Goal: Task Accomplishment & Management: Use online tool/utility

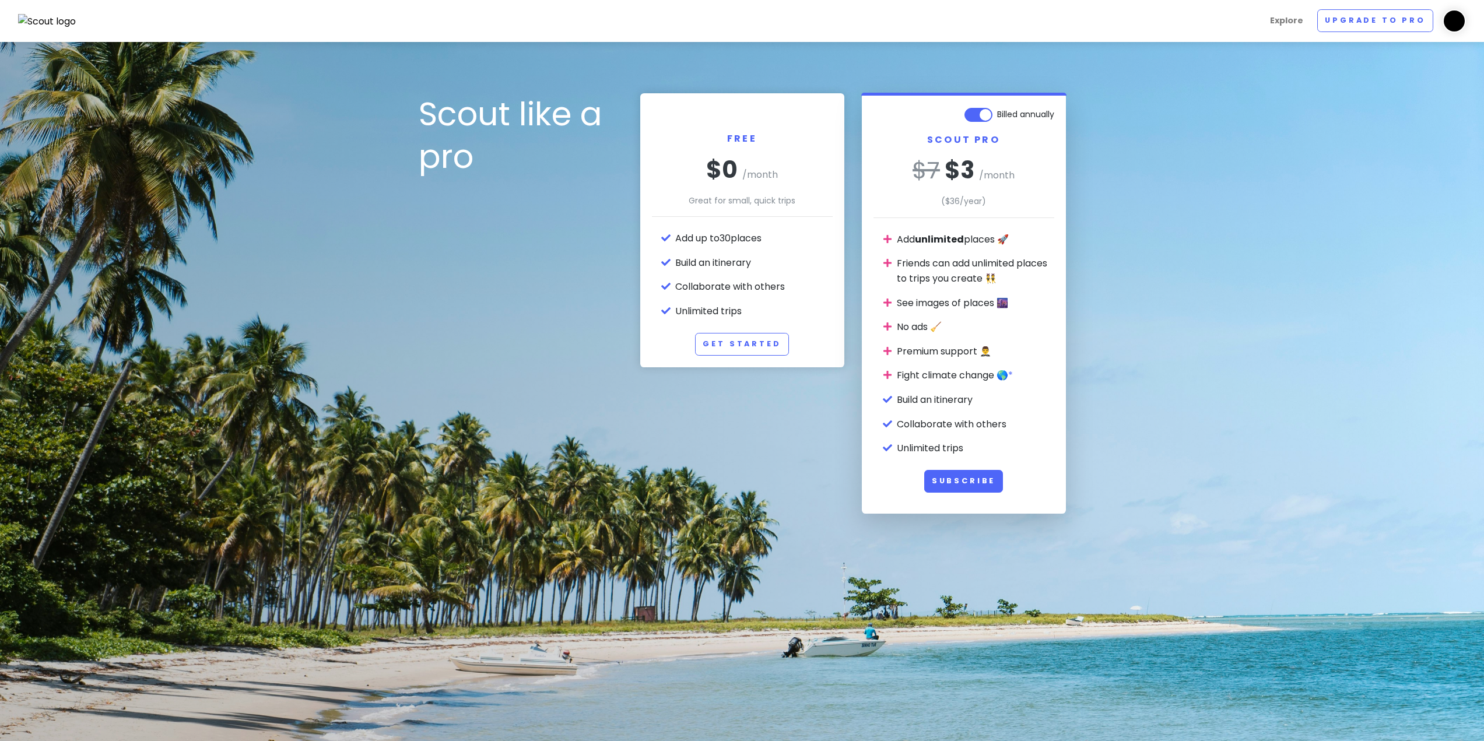
click at [55, 19] on img at bounding box center [47, 21] width 58 height 15
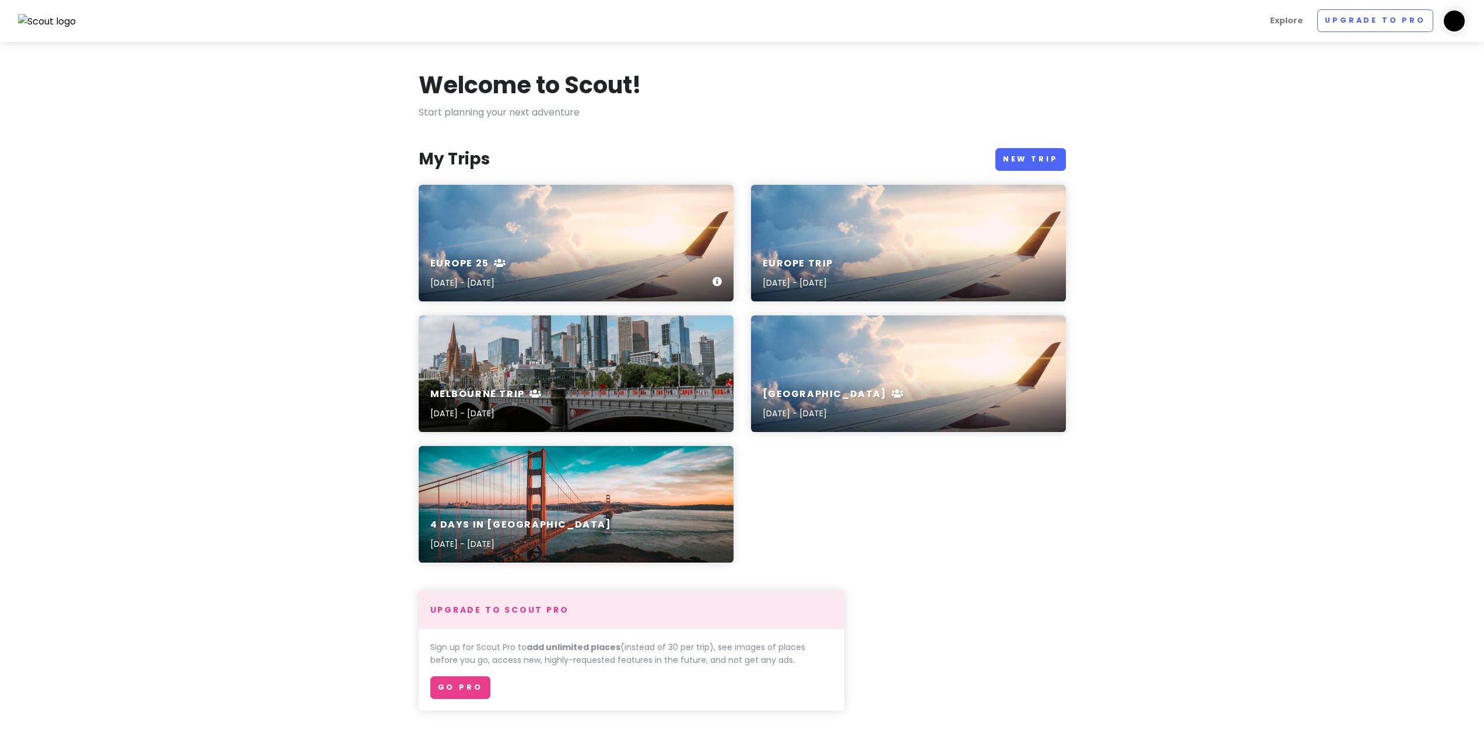
click at [578, 232] on div "Europe 25 [DATE] - [DATE]" at bounding box center [576, 243] width 315 height 117
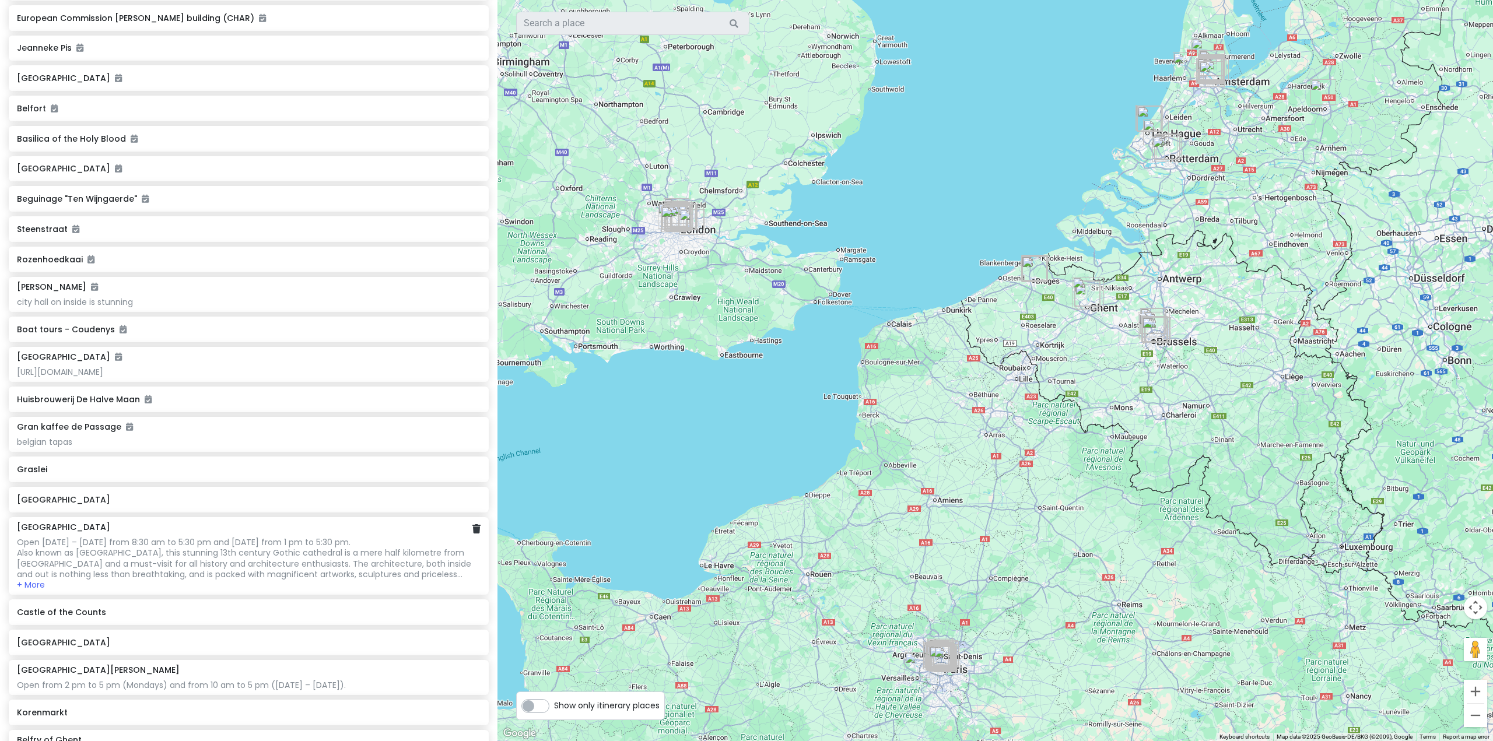
scroll to position [4967, 0]
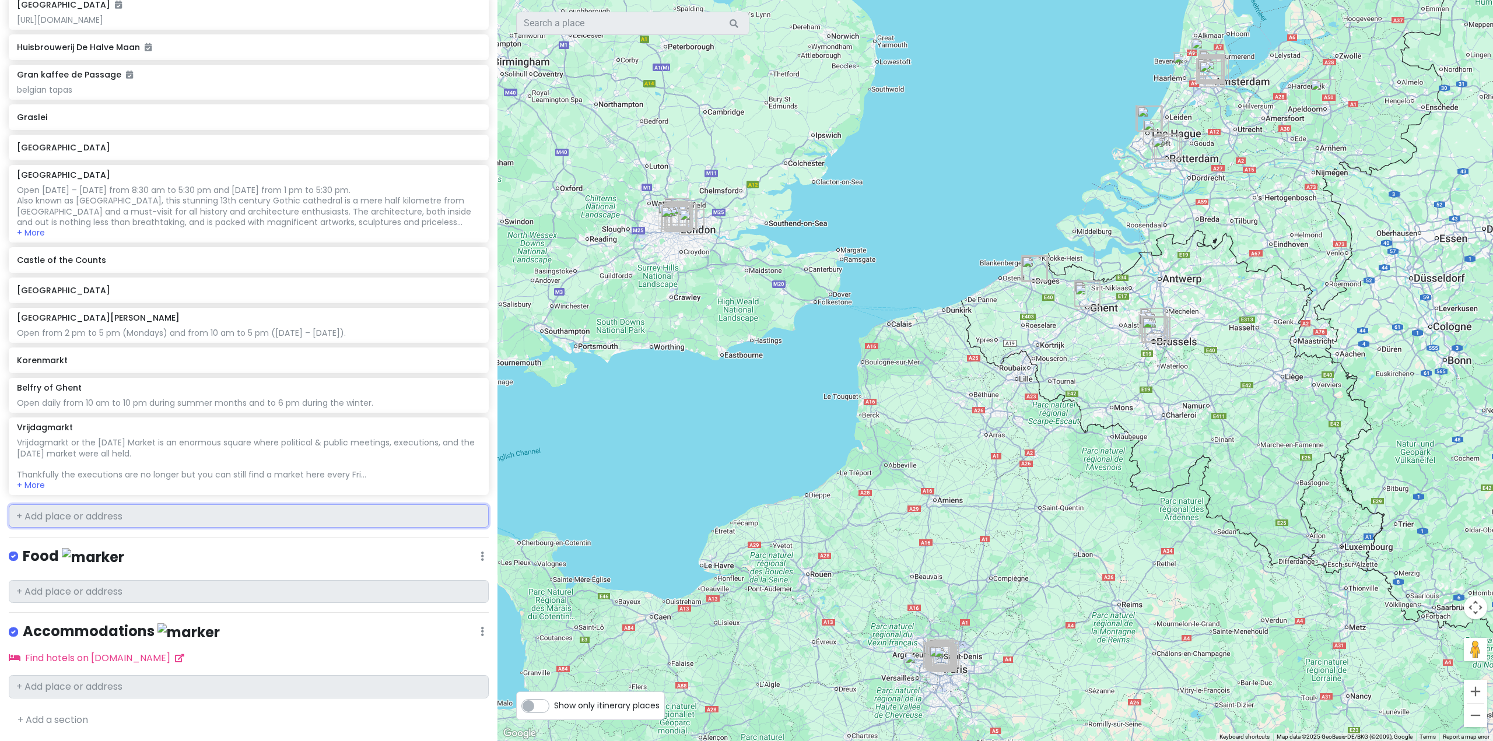
click at [240, 521] on input "text" at bounding box center [249, 515] width 480 height 23
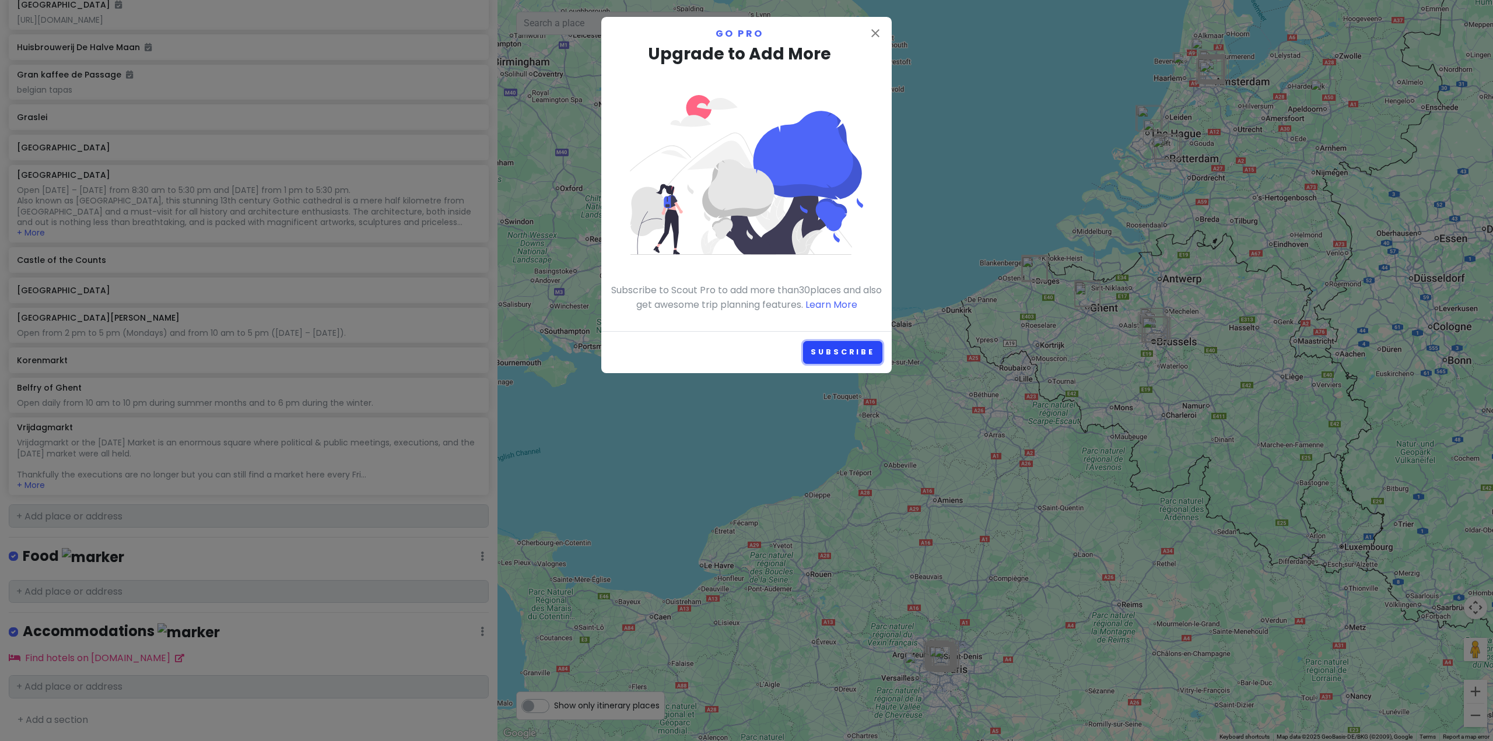
click at [855, 353] on link "Subscribe" at bounding box center [842, 352] width 79 height 23
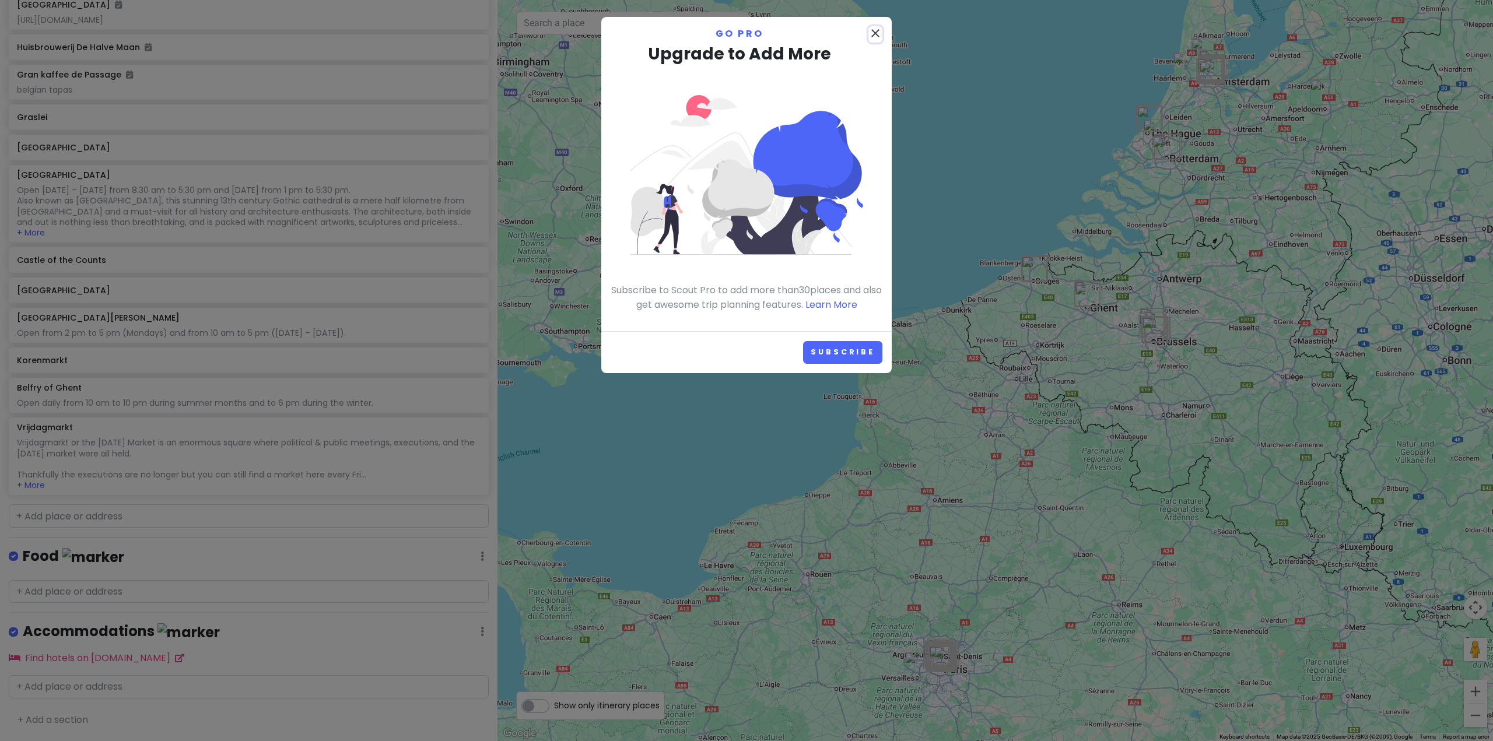
drag, startPoint x: 874, startPoint y: 33, endPoint x: 861, endPoint y: 36, distance: 13.0
click at [875, 33] on icon "close" at bounding box center [875, 33] width 14 height 14
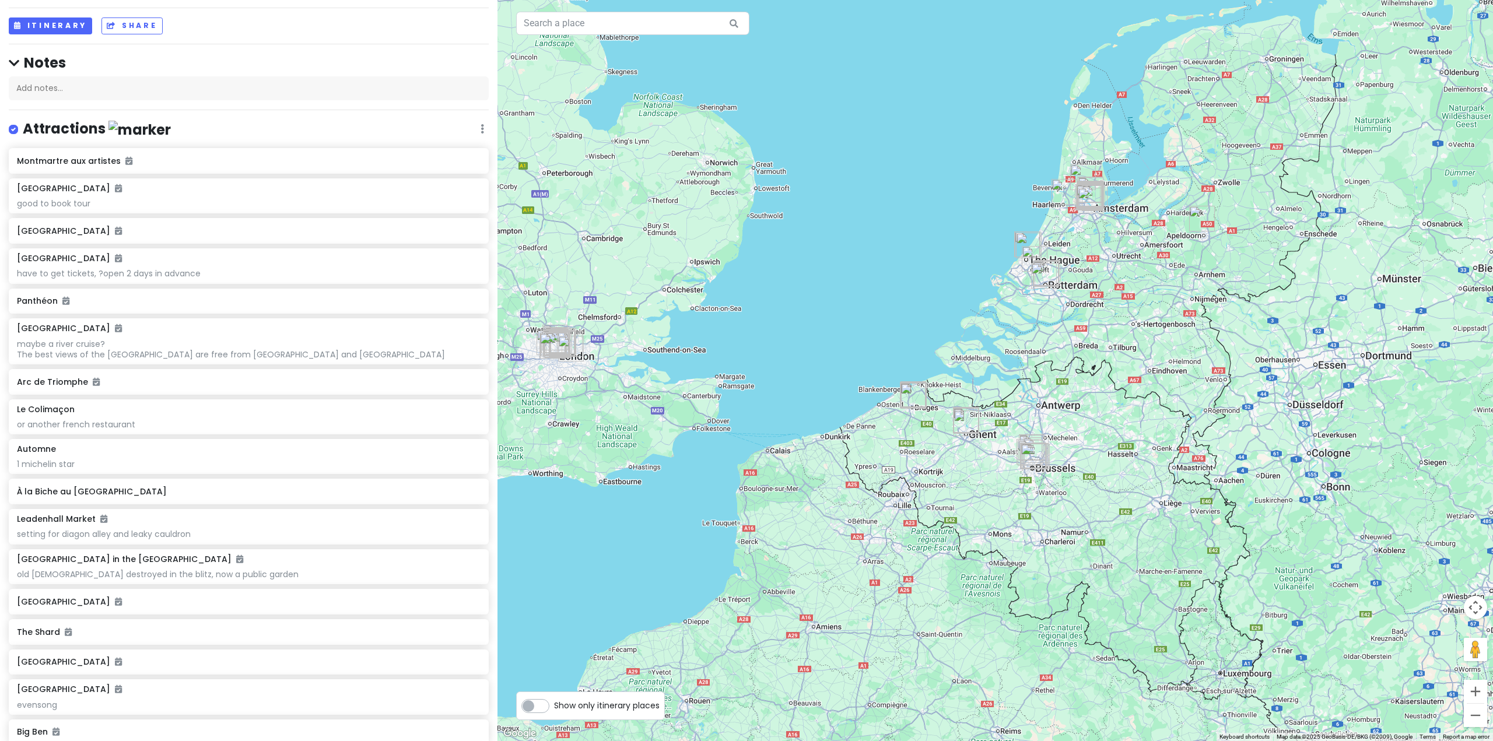
scroll to position [0, 0]
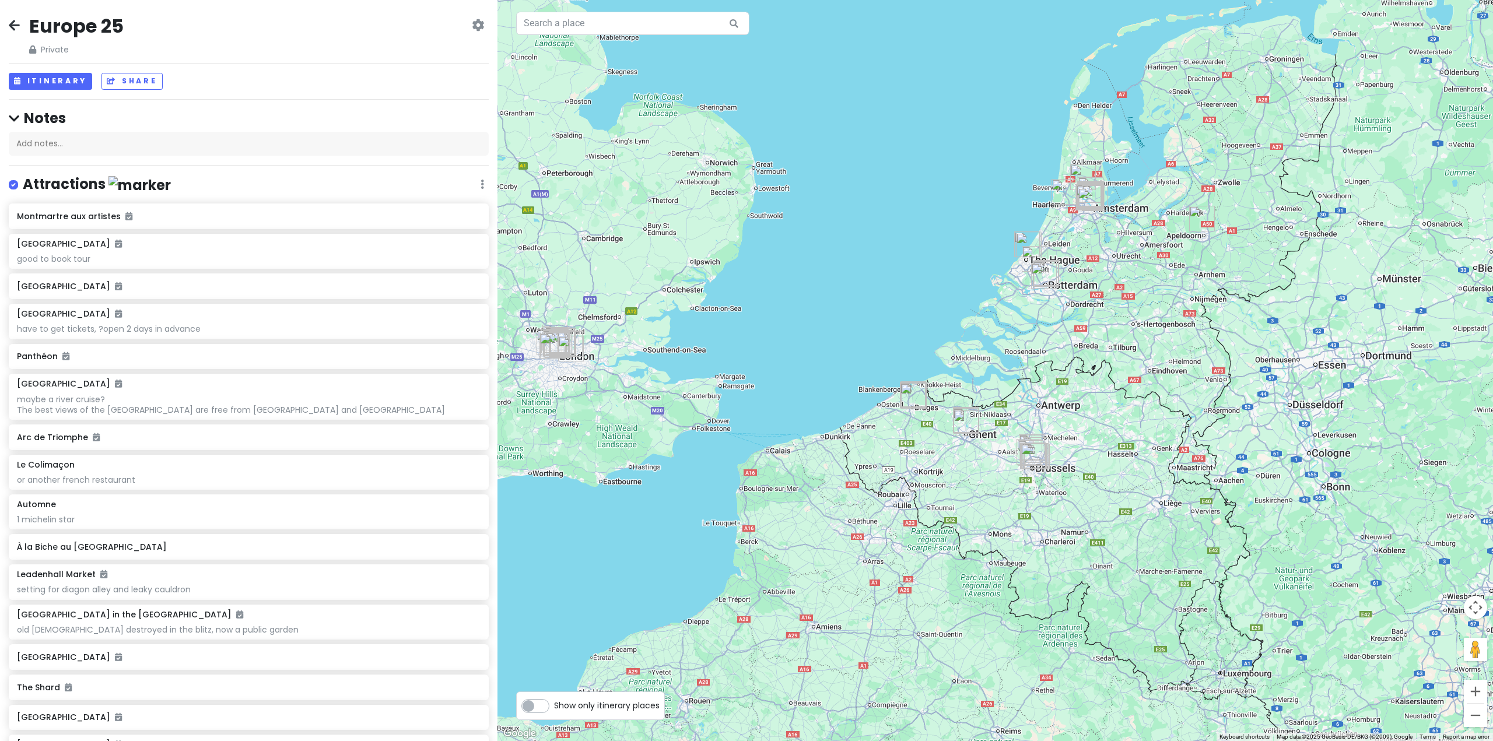
click at [10, 18] on div "Europe 25 Private Change Dates Make a Copy Delete Trip Go Pro ⚡️ Give Feedback …" at bounding box center [249, 35] width 480 height 42
click at [13, 20] on icon at bounding box center [14, 24] width 11 height 9
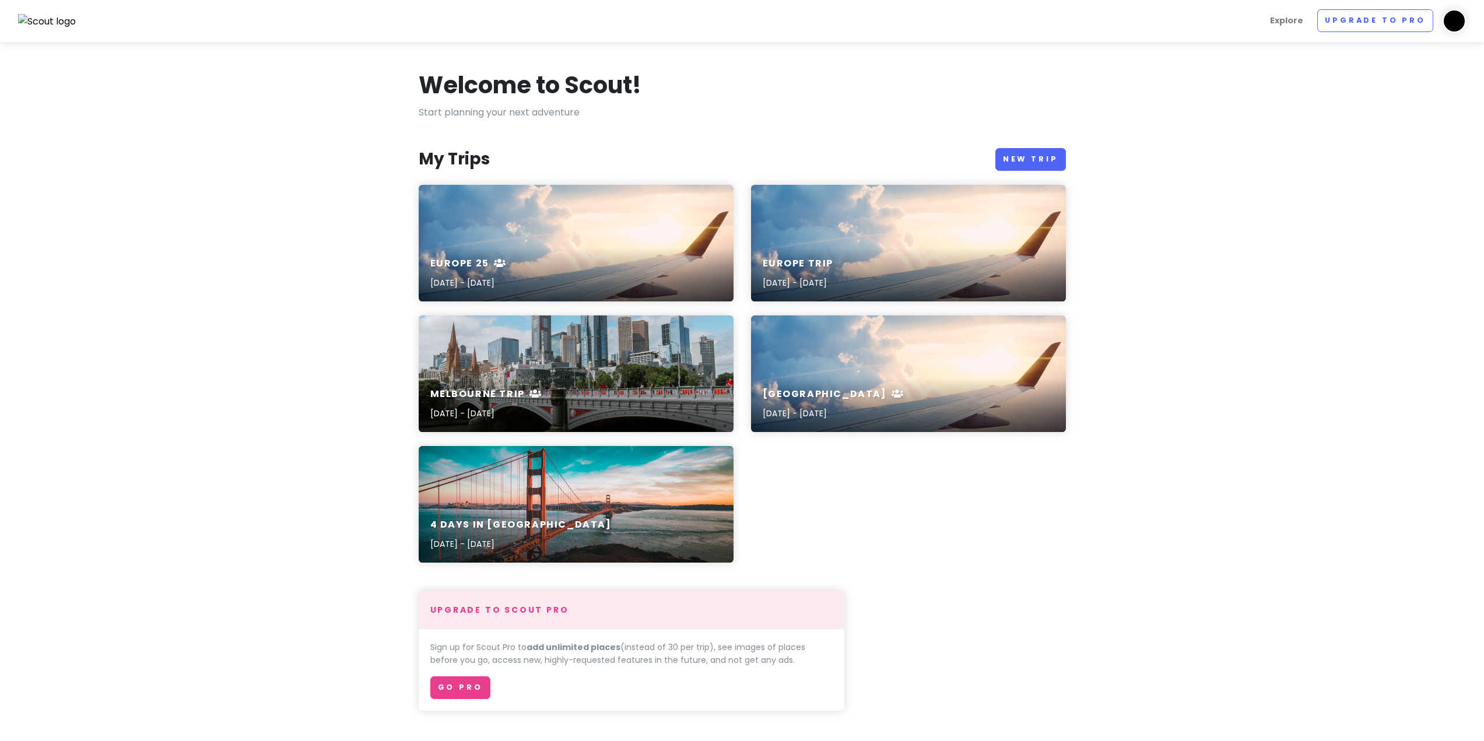
click at [1459, 24] on img at bounding box center [1454, 20] width 23 height 23
click at [1306, 160] on section "Welcome to Scout! Start planning your next adventure My Trips New Trip [GEOGRAP…" at bounding box center [742, 548] width 1484 height 1013
click at [619, 271] on div "Europe 25 [DATE] - [DATE]" at bounding box center [576, 273] width 315 height 55
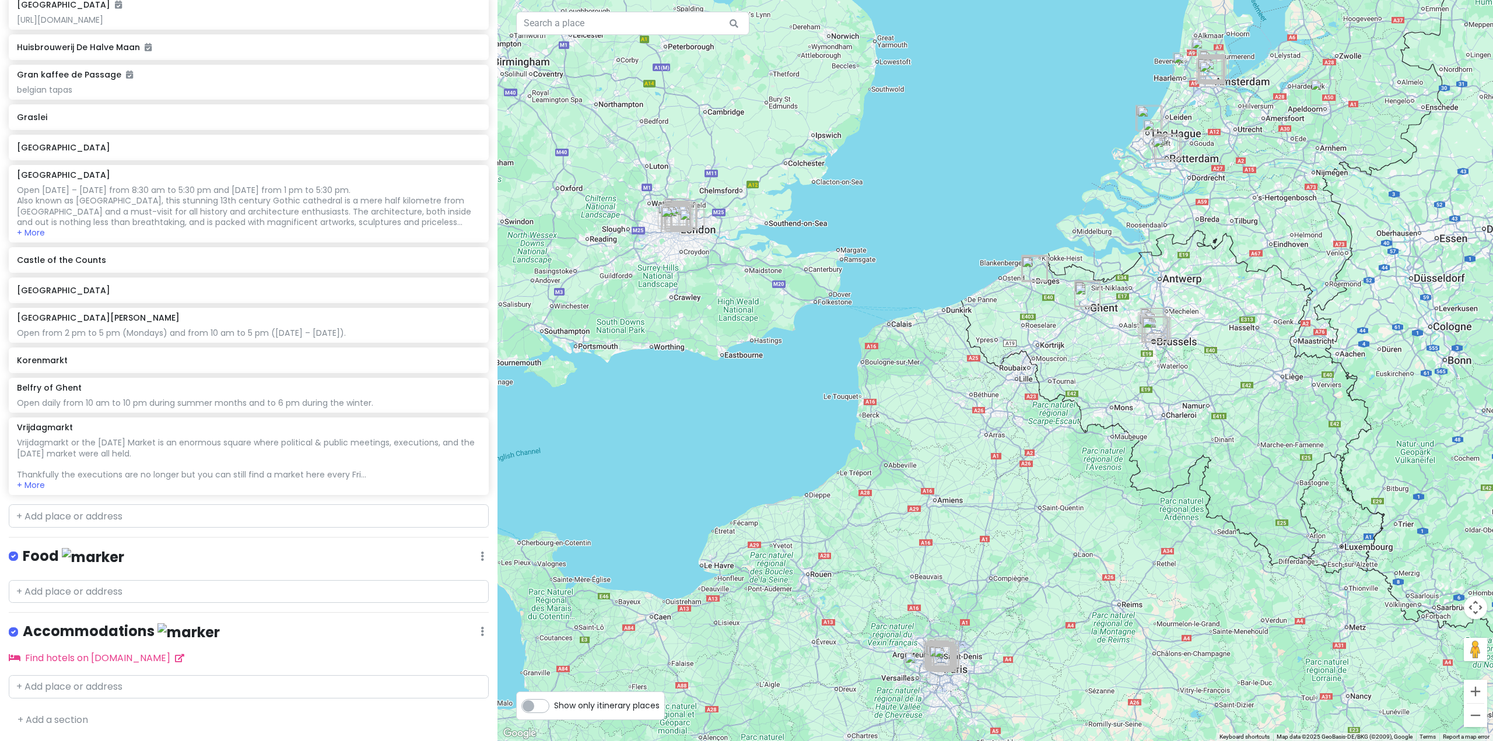
scroll to position [4967, 0]
click at [301, 514] on input "text" at bounding box center [249, 515] width 480 height 23
paste input "[STREET_ADDRESS]"
type input "[STREET_ADDRESS]"
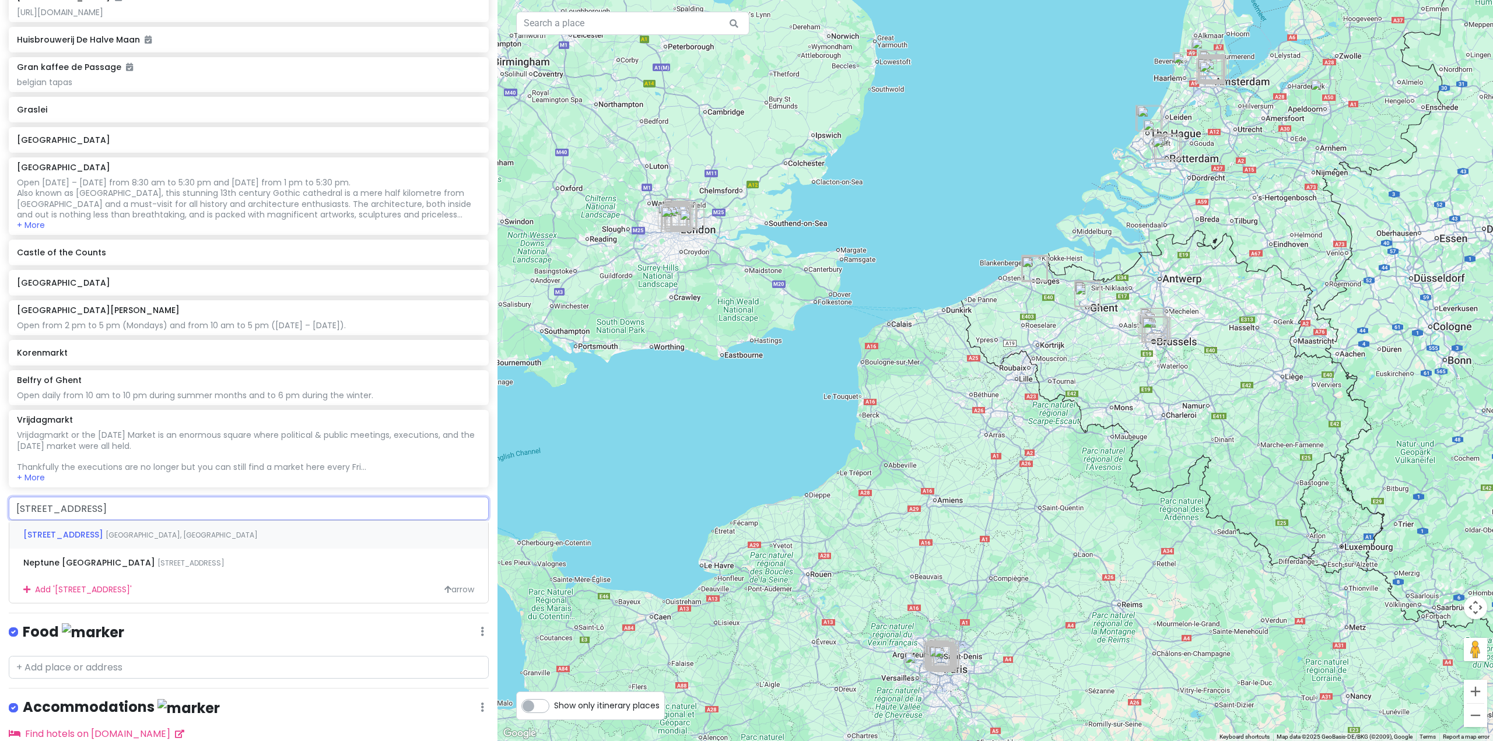
click at [240, 542] on div "[STREET_ADDRESS]" at bounding box center [248, 535] width 479 height 28
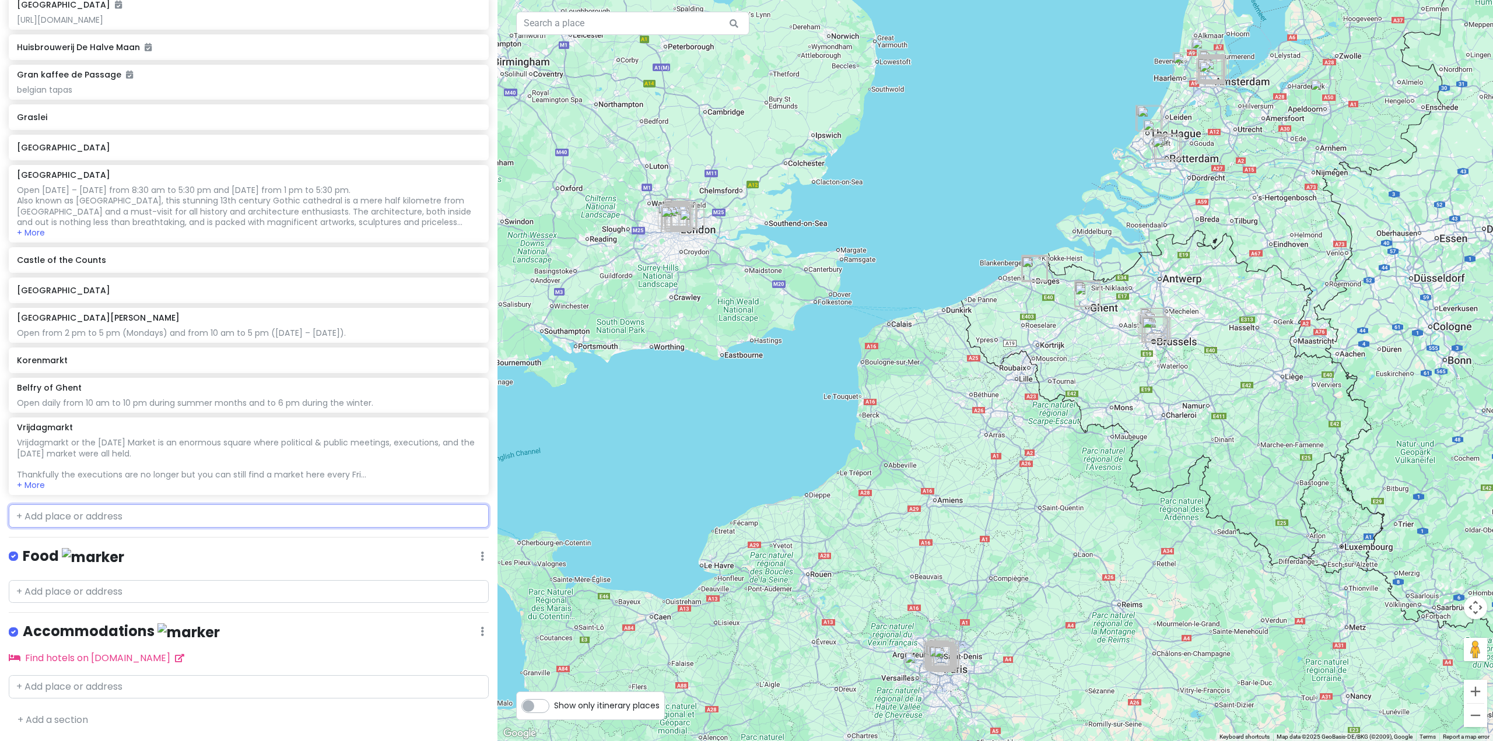
scroll to position [4997, 0]
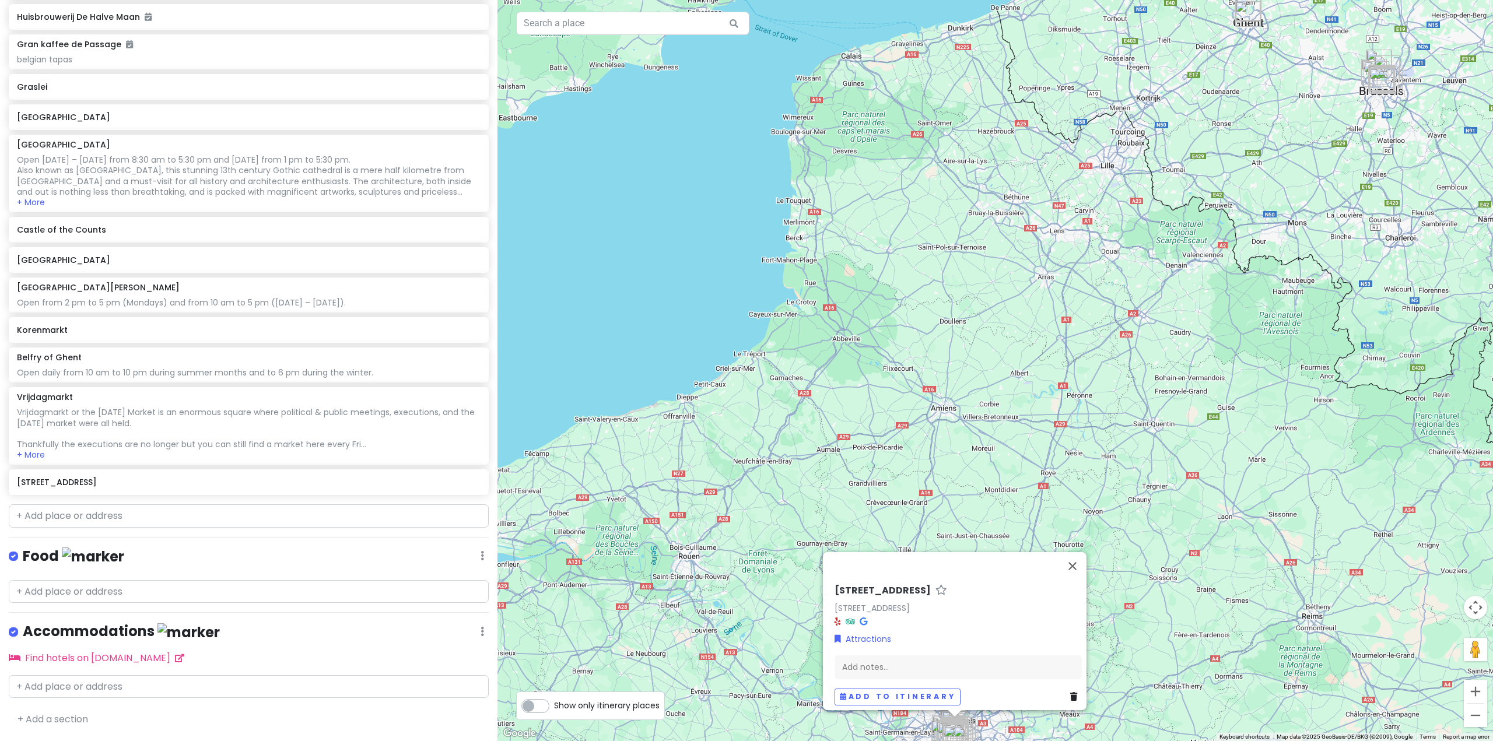
drag, startPoint x: 962, startPoint y: 392, endPoint x: 1009, endPoint y: 298, distance: 105.9
click at [1009, 298] on div "[STREET_ADDRESS] Attractions Add notes... Add to itinerary" at bounding box center [994, 370] width 995 height 741
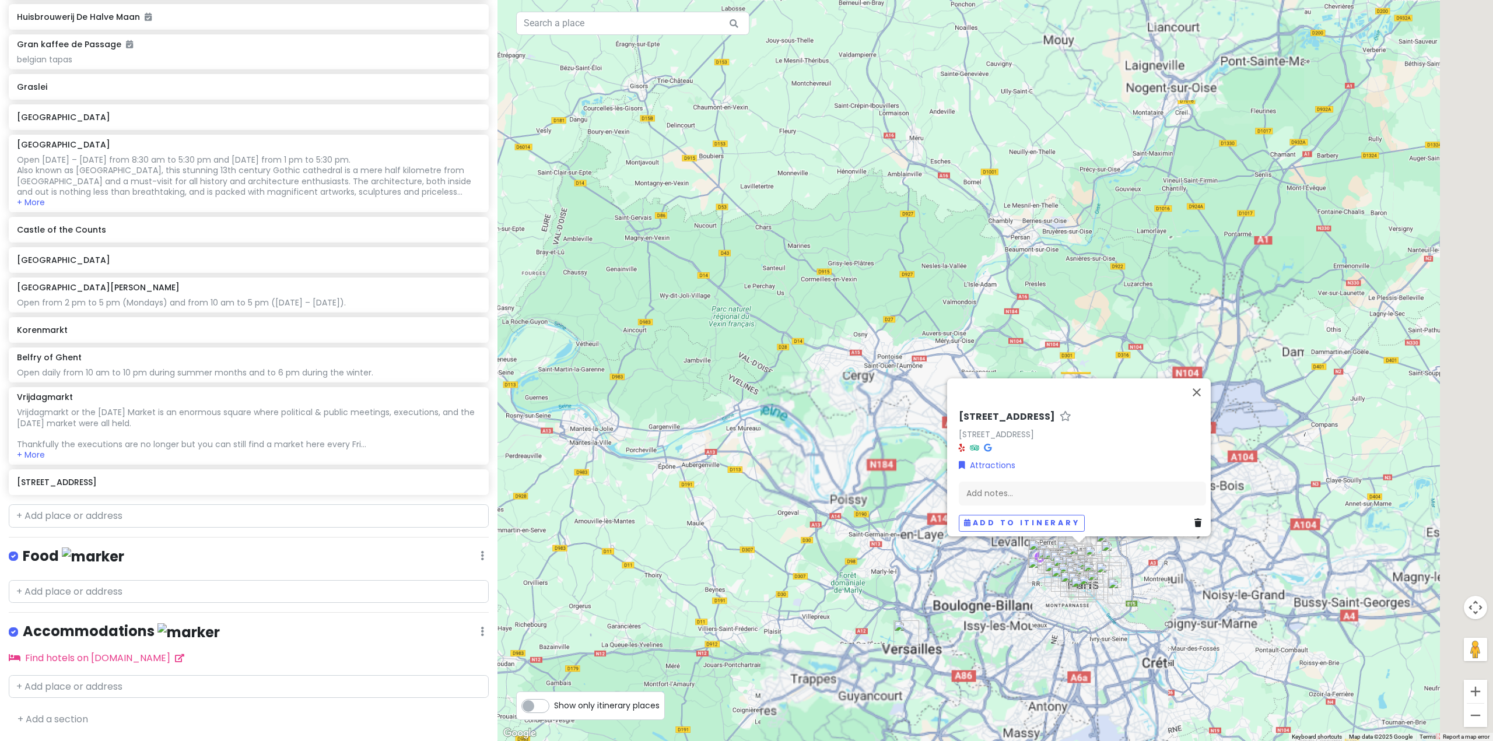
drag, startPoint x: 990, startPoint y: 618, endPoint x: 869, endPoint y: 564, distance: 131.6
click at [852, 567] on div "[STREET_ADDRESS] Attractions Add notes... Add to itinerary" at bounding box center [994, 370] width 995 height 741
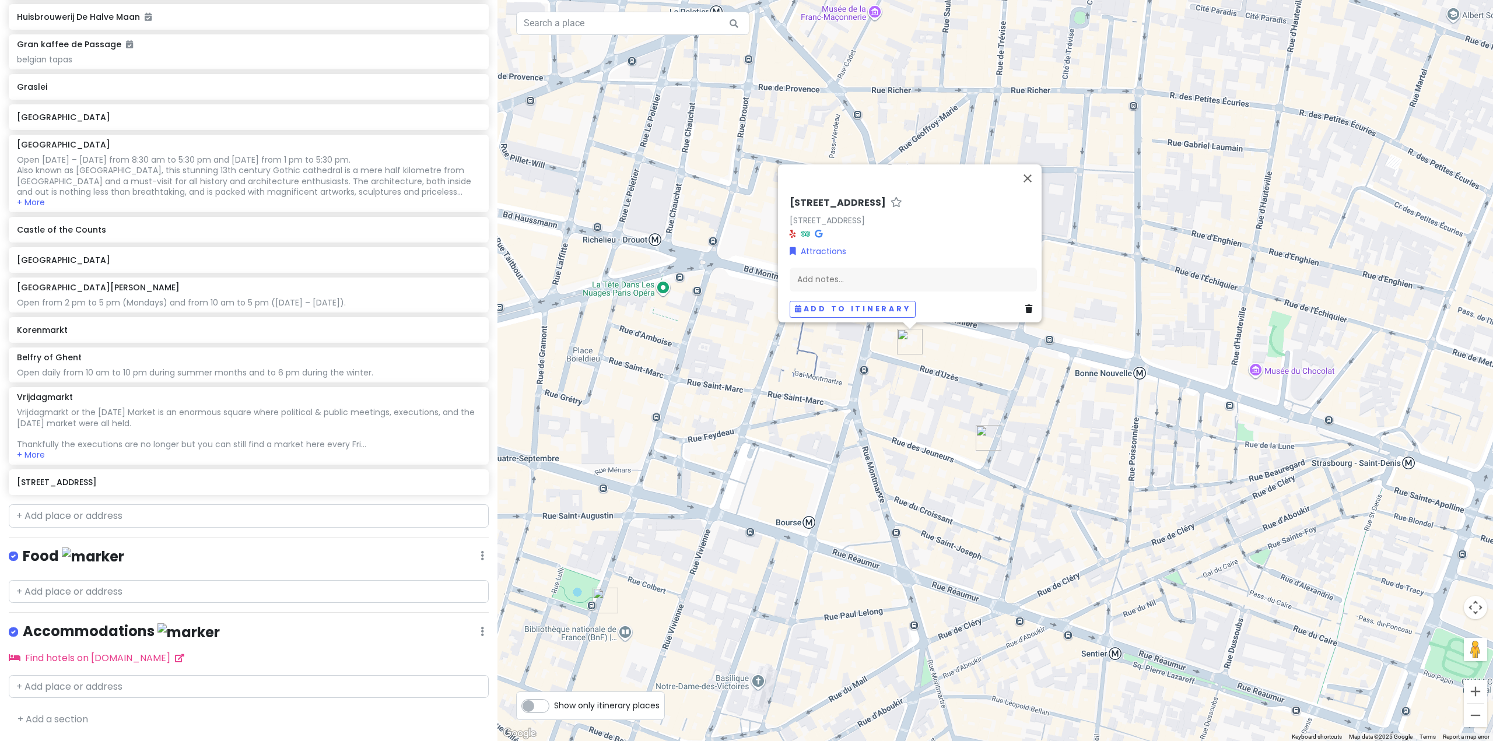
click at [987, 441] on img "L'Appartement Sézane" at bounding box center [989, 438] width 26 height 26
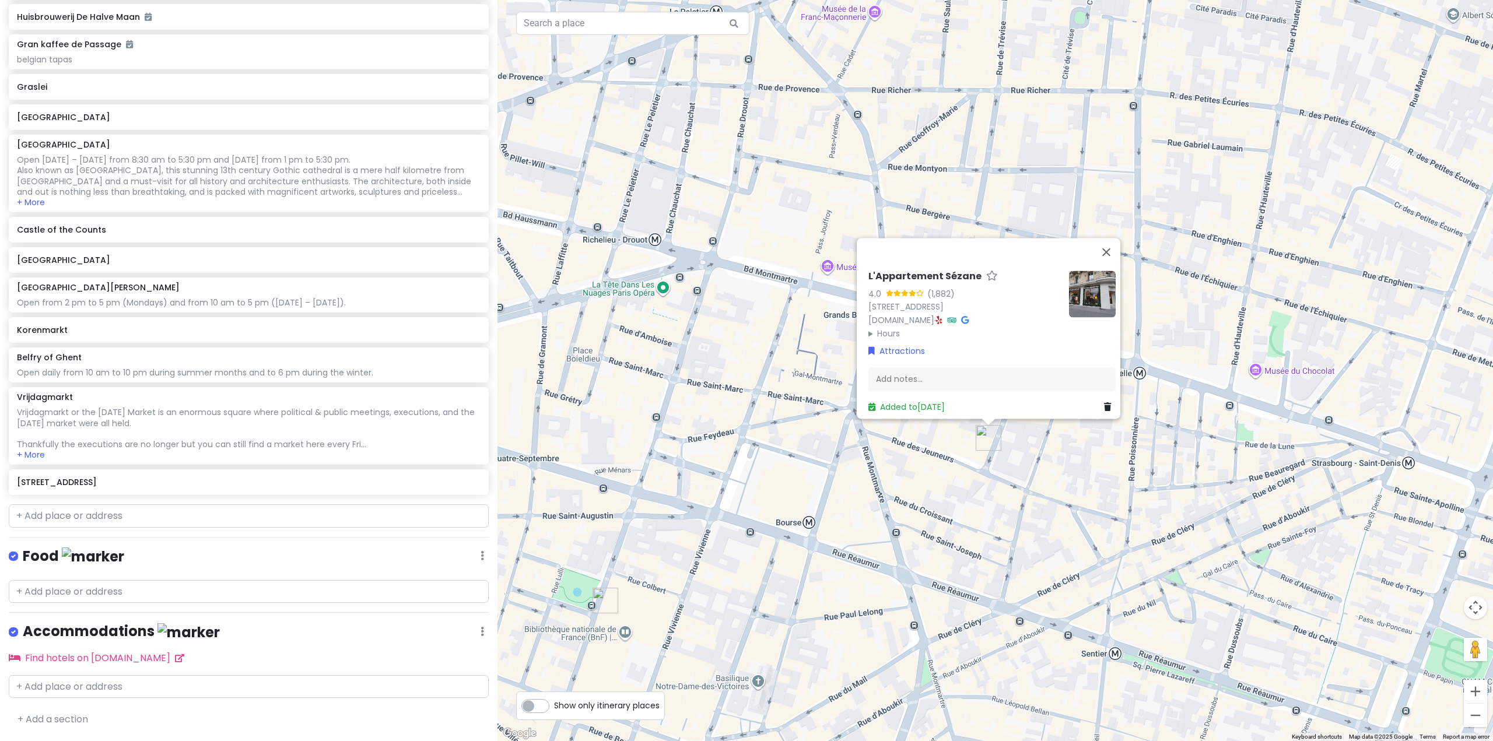
click at [805, 436] on div "L'Appartement Sézane 4.0 (1,882) [STREET_ADDRESS] [DOMAIN_NAME] · Hours [DATE] …" at bounding box center [994, 370] width 995 height 741
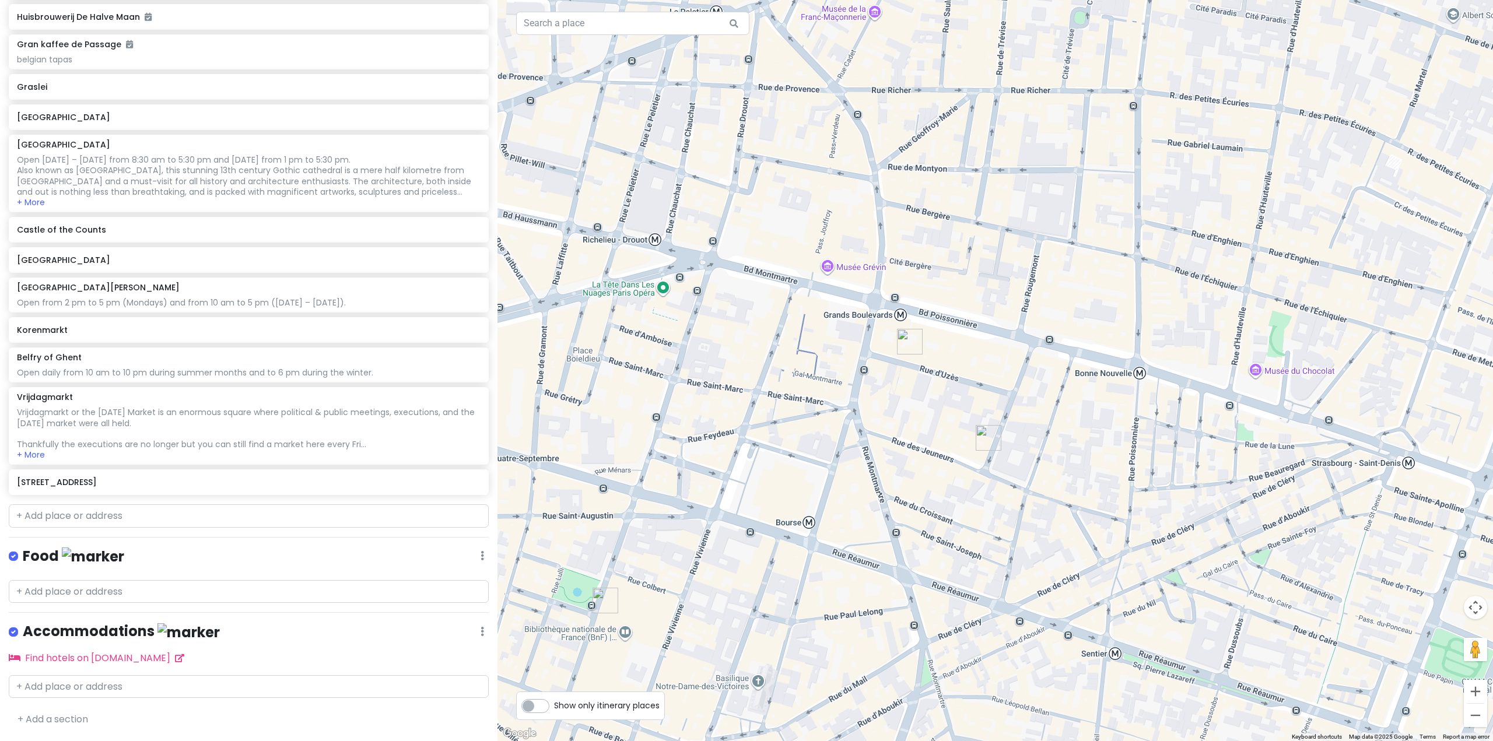
click at [914, 341] on img "12 Rue d'Uzès" at bounding box center [910, 342] width 26 height 26
click at [910, 341] on img "12 Rue d'Uzès" at bounding box center [912, 342] width 26 height 26
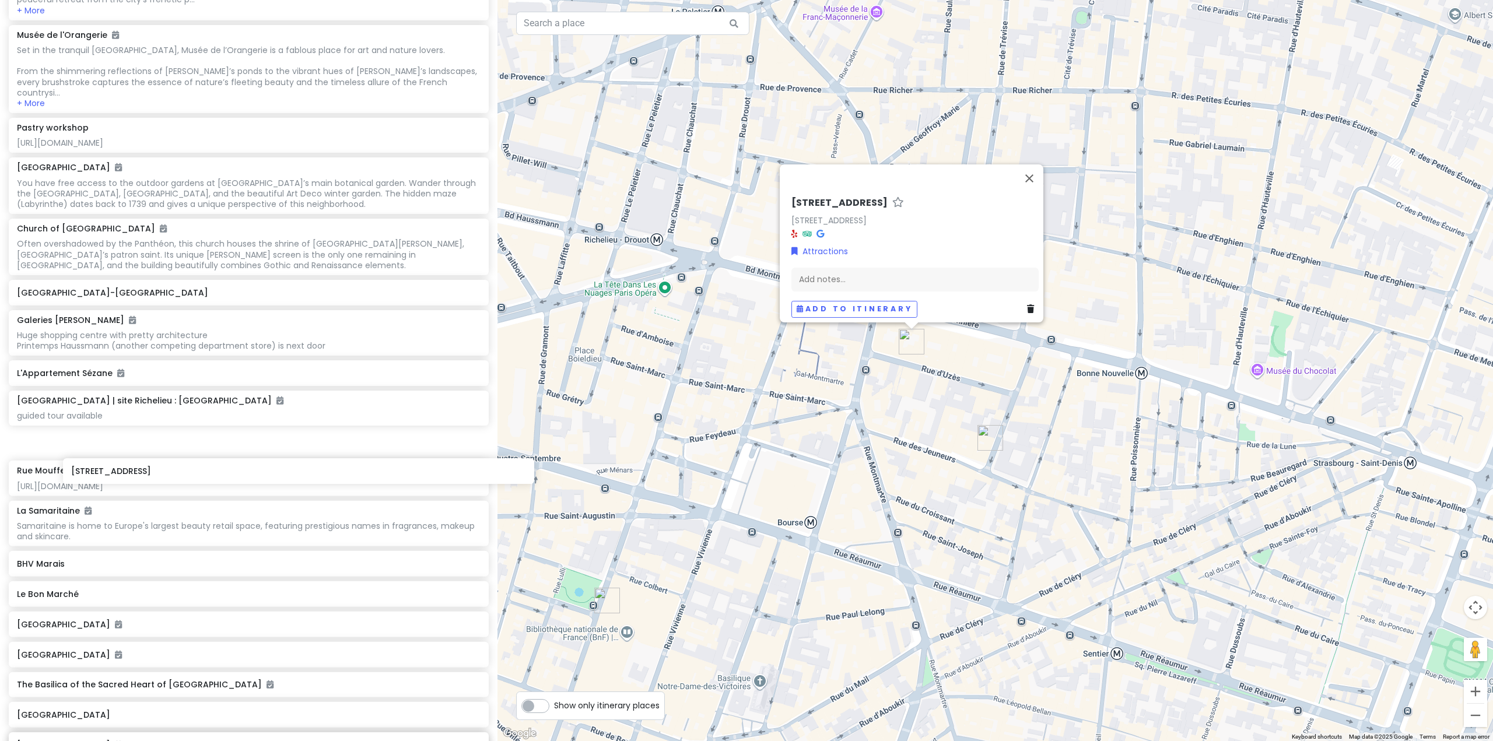
scroll to position [3080, 0]
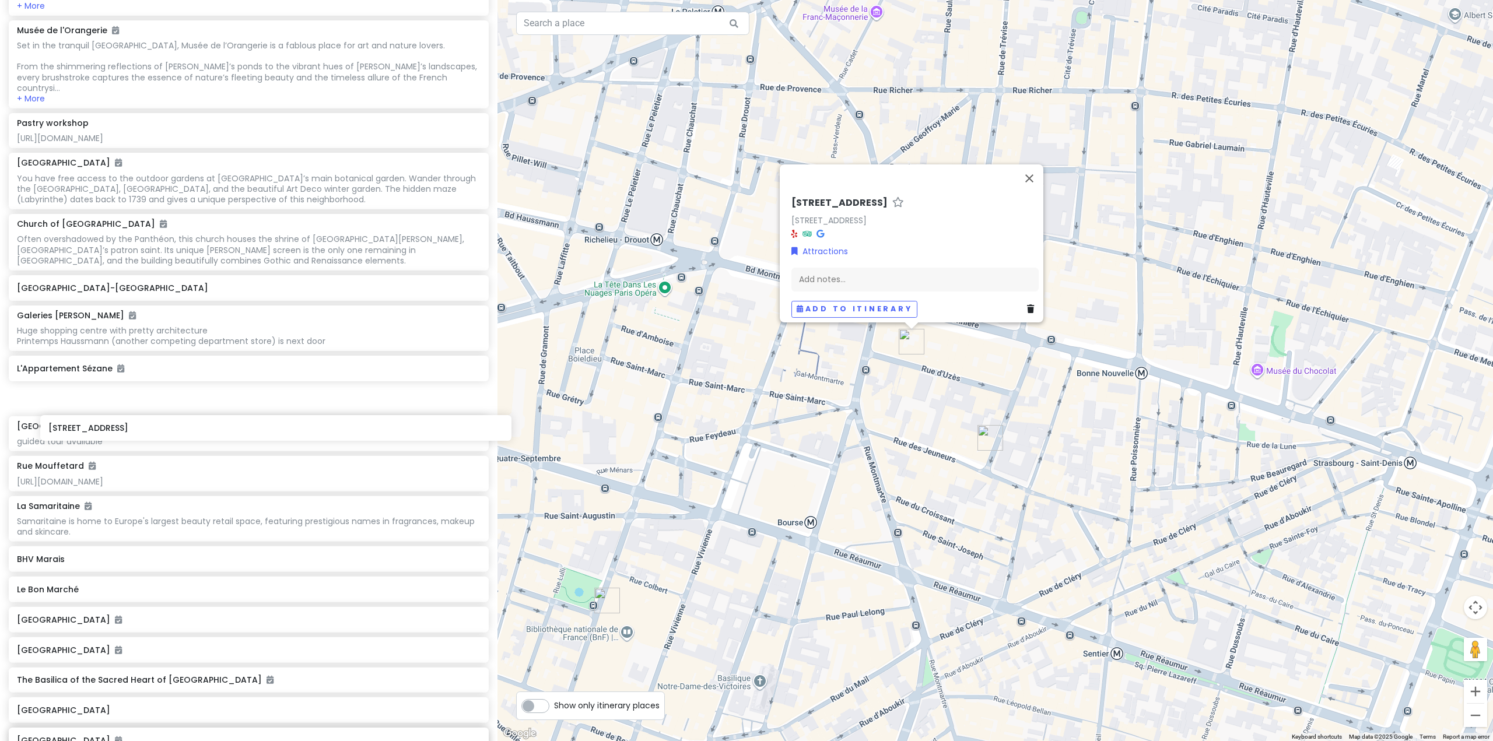
drag, startPoint x: 190, startPoint y: 607, endPoint x: 221, endPoint y: 434, distance: 176.0
click at [835, 465] on div "[STREET_ADDRESS] Attractions Add notes... Add to itinerary" at bounding box center [994, 370] width 995 height 741
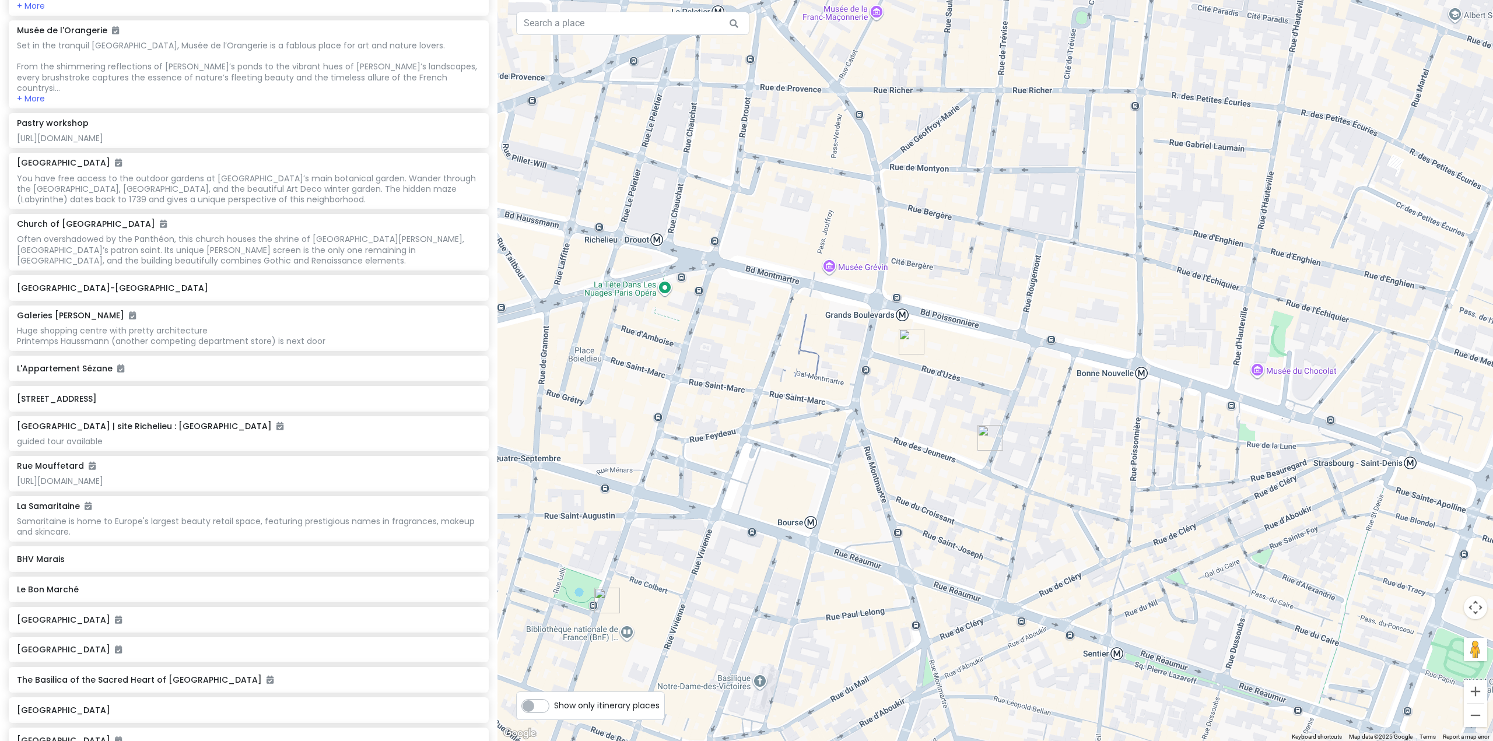
click at [995, 439] on img "L'Appartement Sézane" at bounding box center [990, 438] width 26 height 26
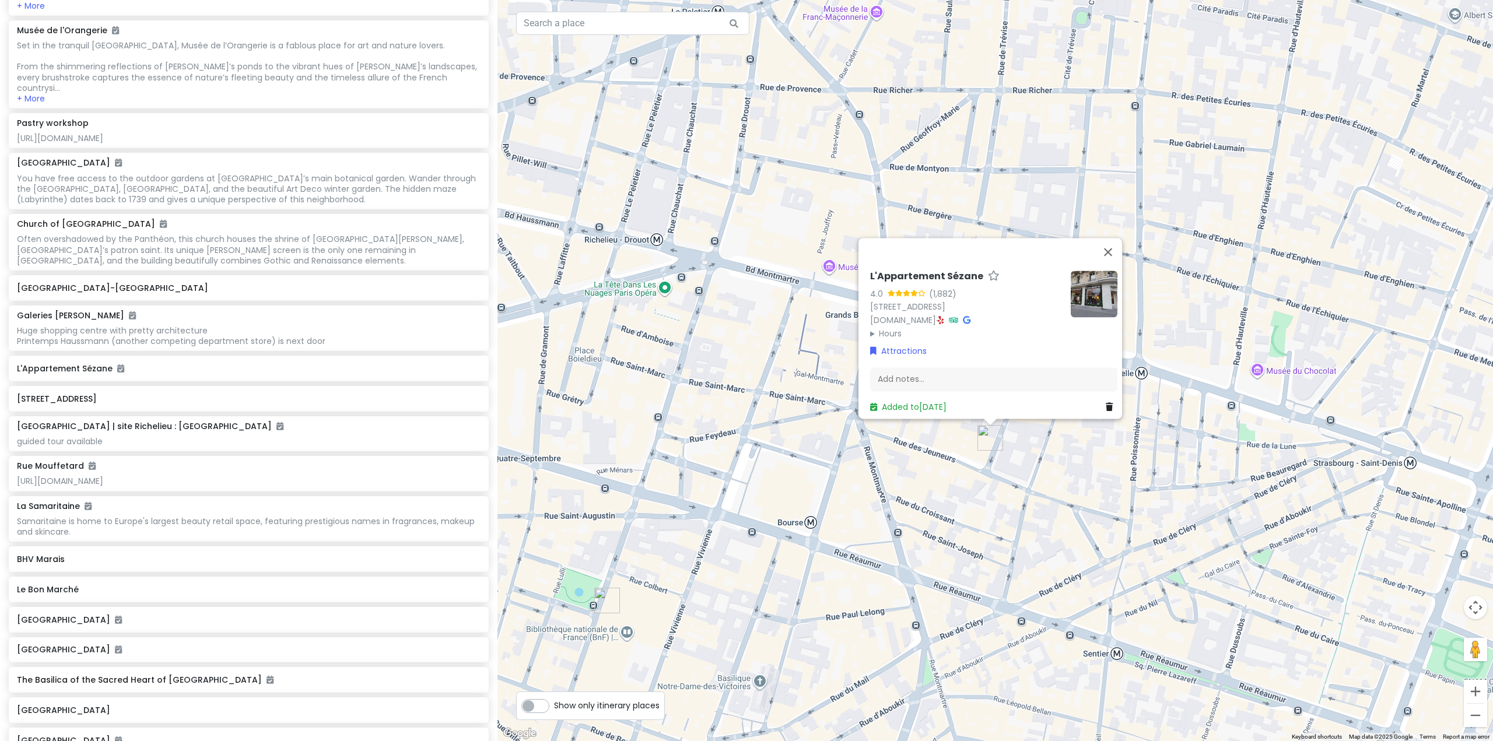
click at [891, 460] on div "L'Appartement Sézane 4.0 (1,882) [STREET_ADDRESS] [DOMAIN_NAME] · Hours [DATE] …" at bounding box center [994, 370] width 995 height 741
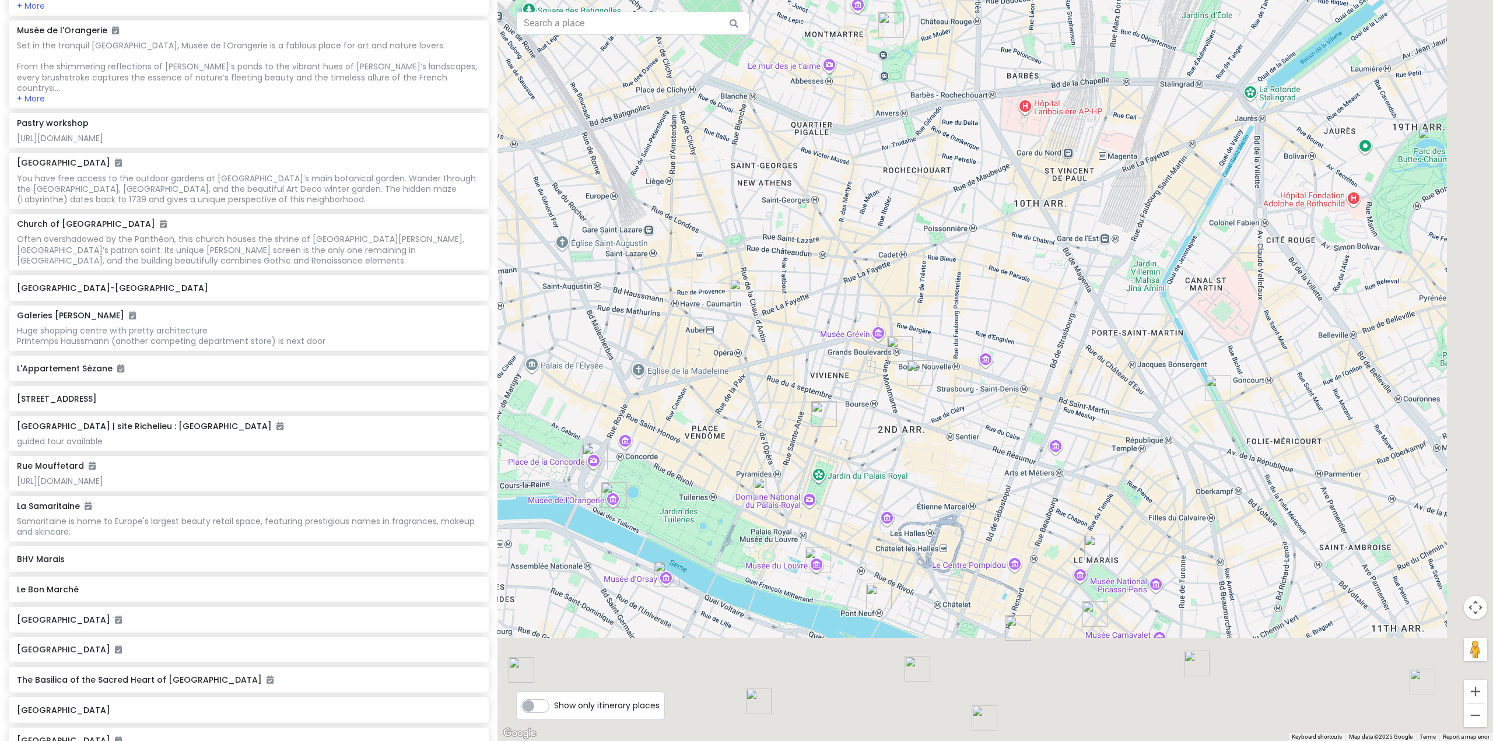
drag, startPoint x: 876, startPoint y: 486, endPoint x: 883, endPoint y: 406, distance: 80.2
click at [883, 406] on div at bounding box center [994, 370] width 995 height 741
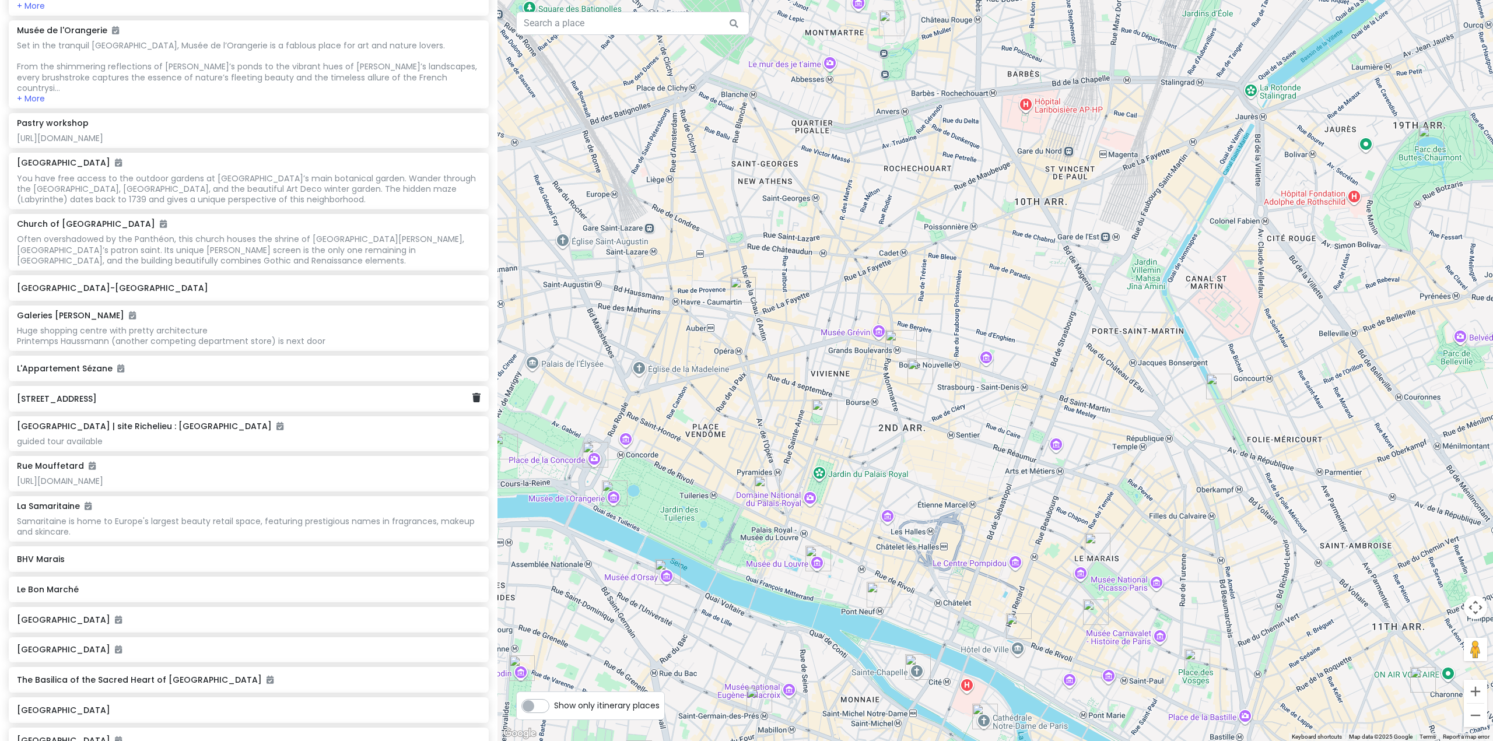
click at [276, 407] on div "[STREET_ADDRESS]" at bounding box center [244, 399] width 455 height 16
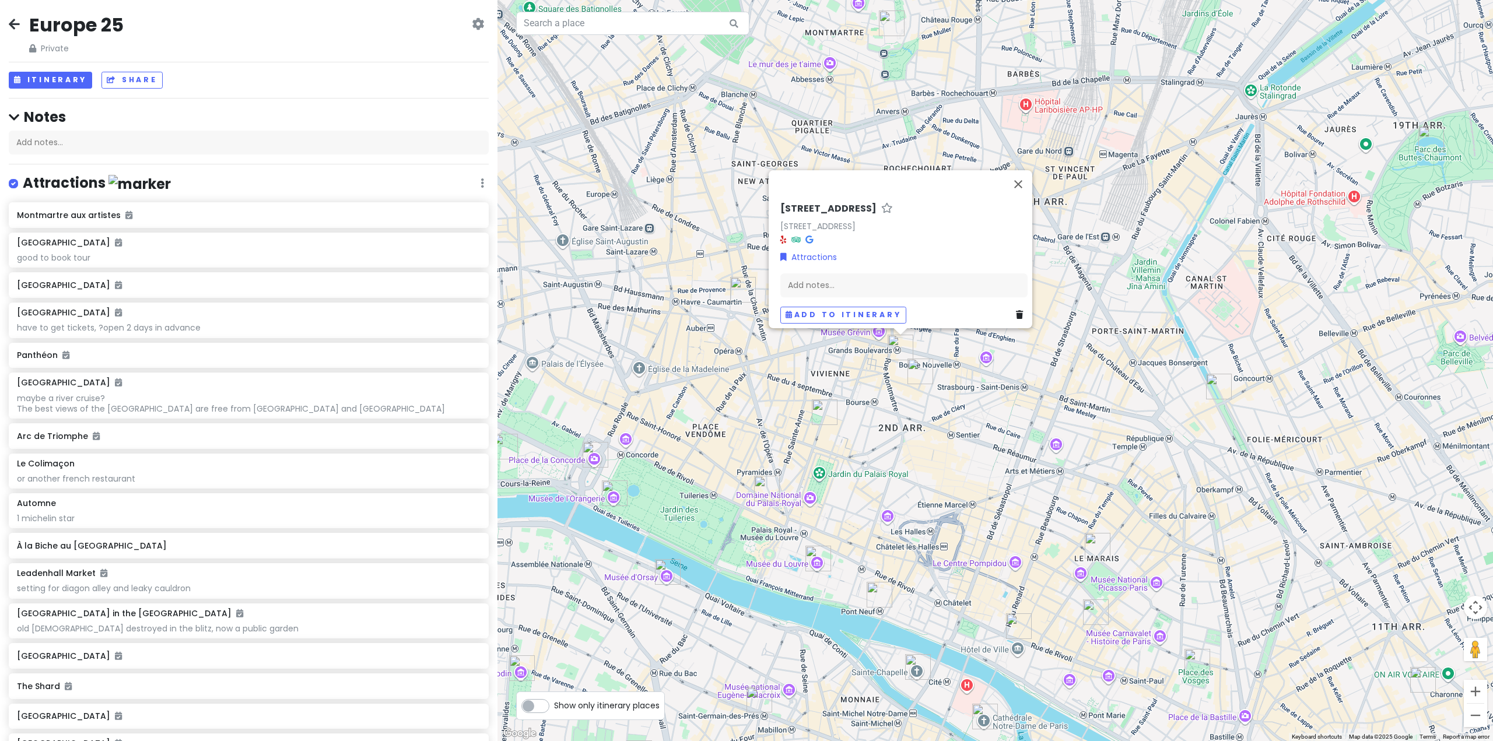
scroll to position [0, 0]
click at [19, 117] on icon at bounding box center [14, 119] width 10 height 12
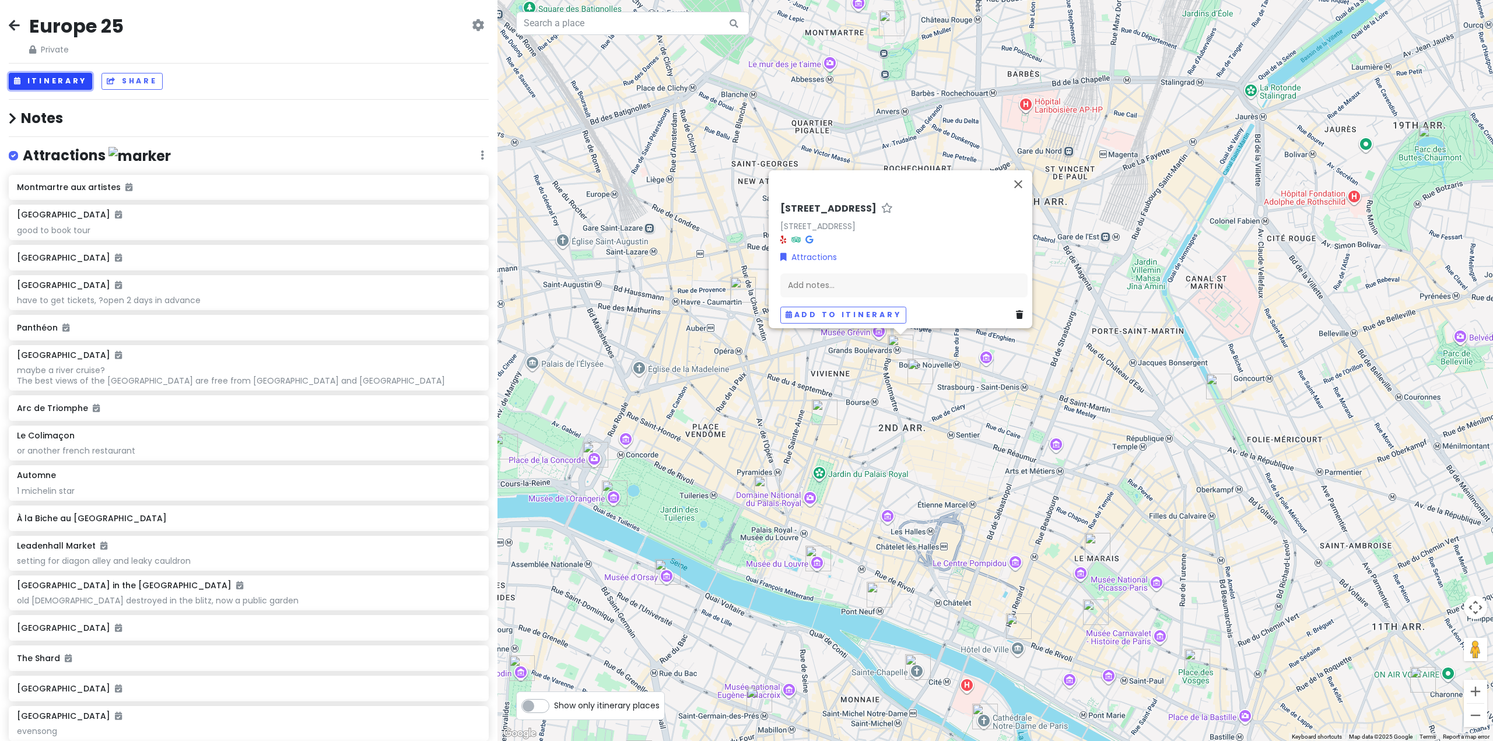
click at [81, 82] on button "Itinerary" at bounding box center [50, 81] width 83 height 17
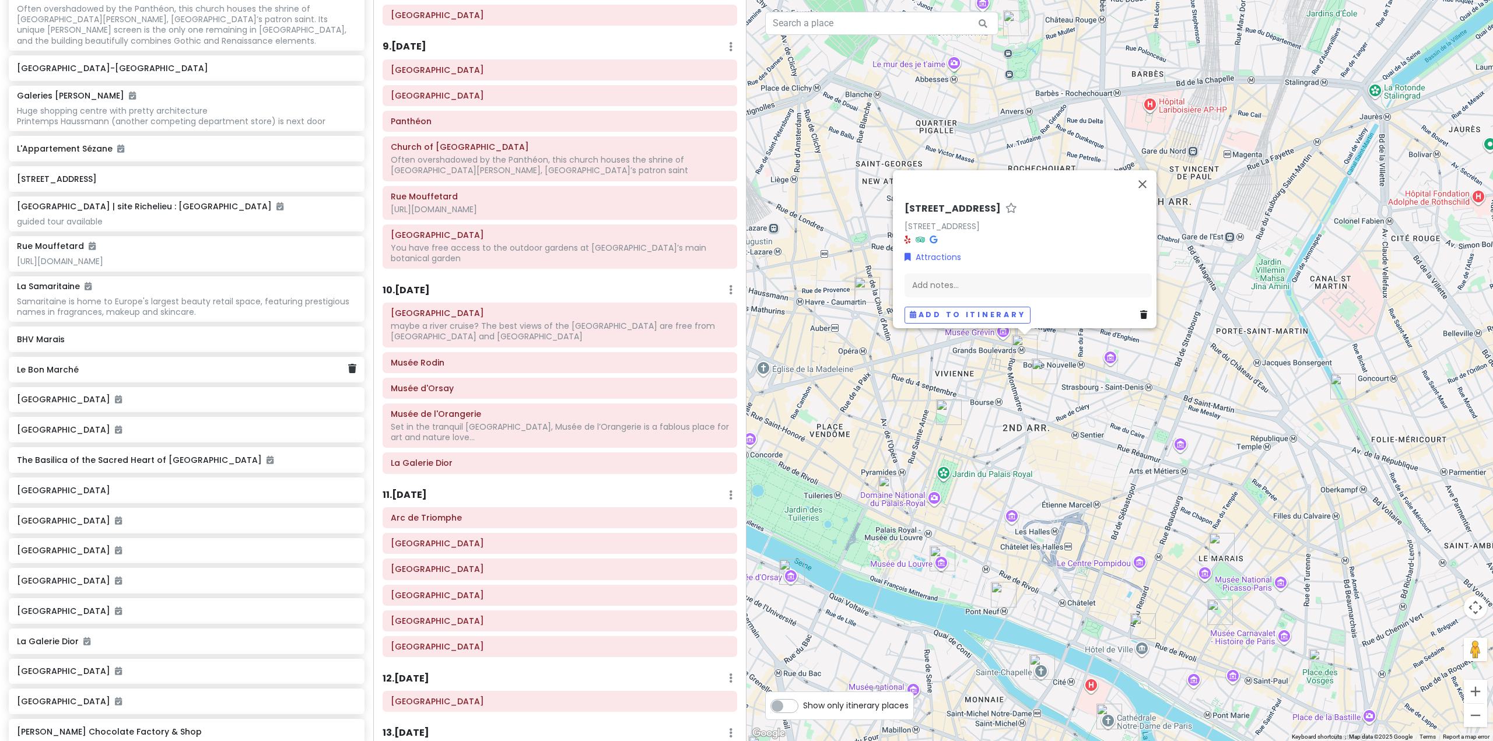
scroll to position [3324, 0]
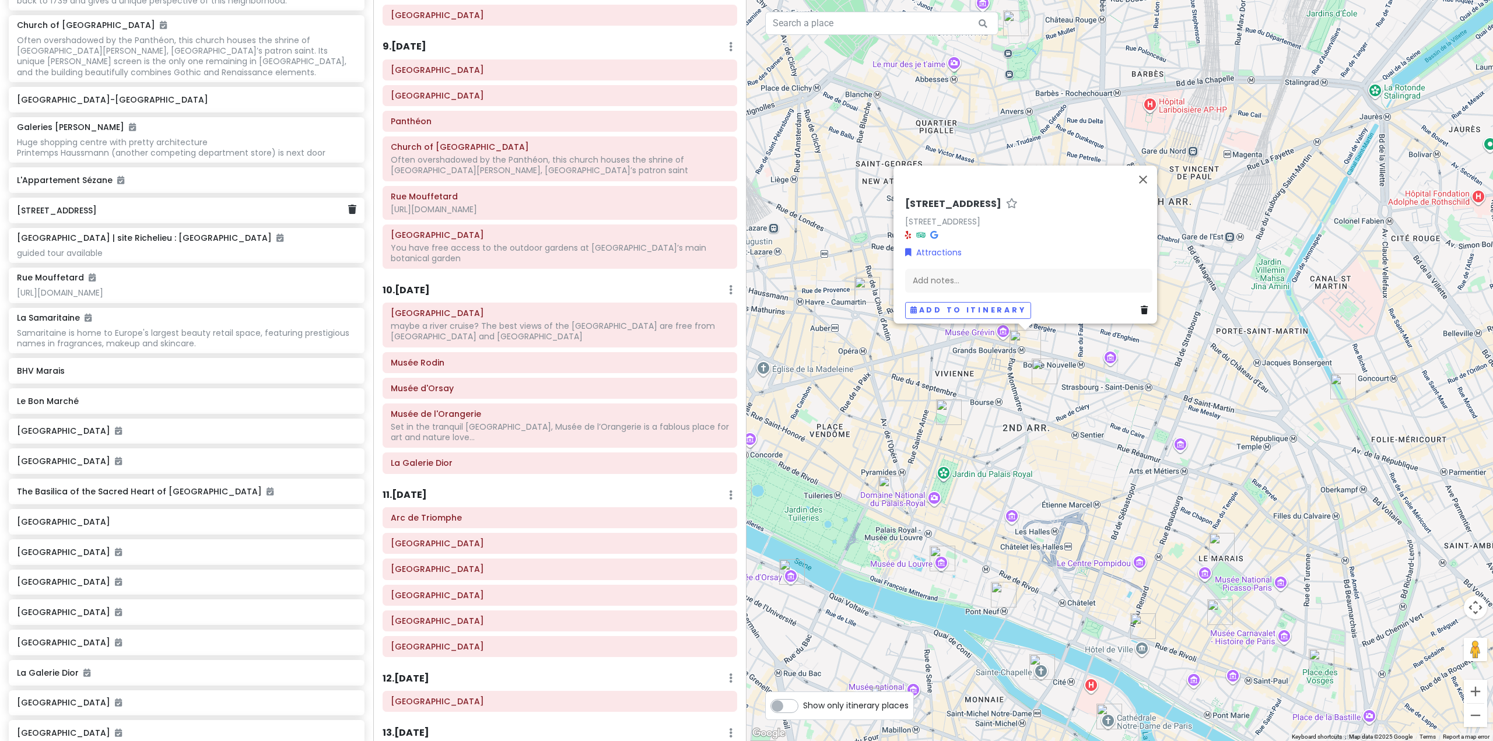
click at [124, 219] on div "[STREET_ADDRESS]" at bounding box center [182, 210] width 331 height 16
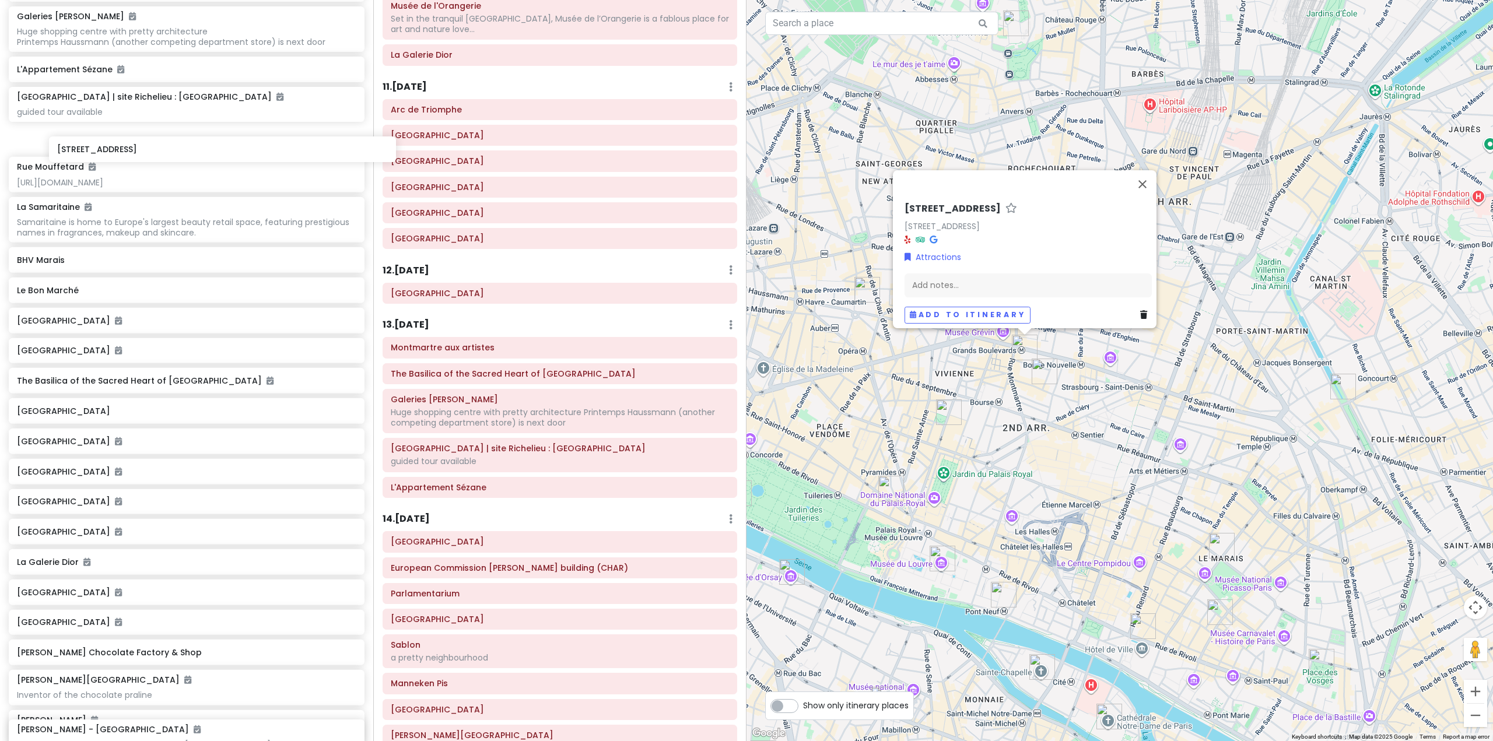
scroll to position [3435, 0]
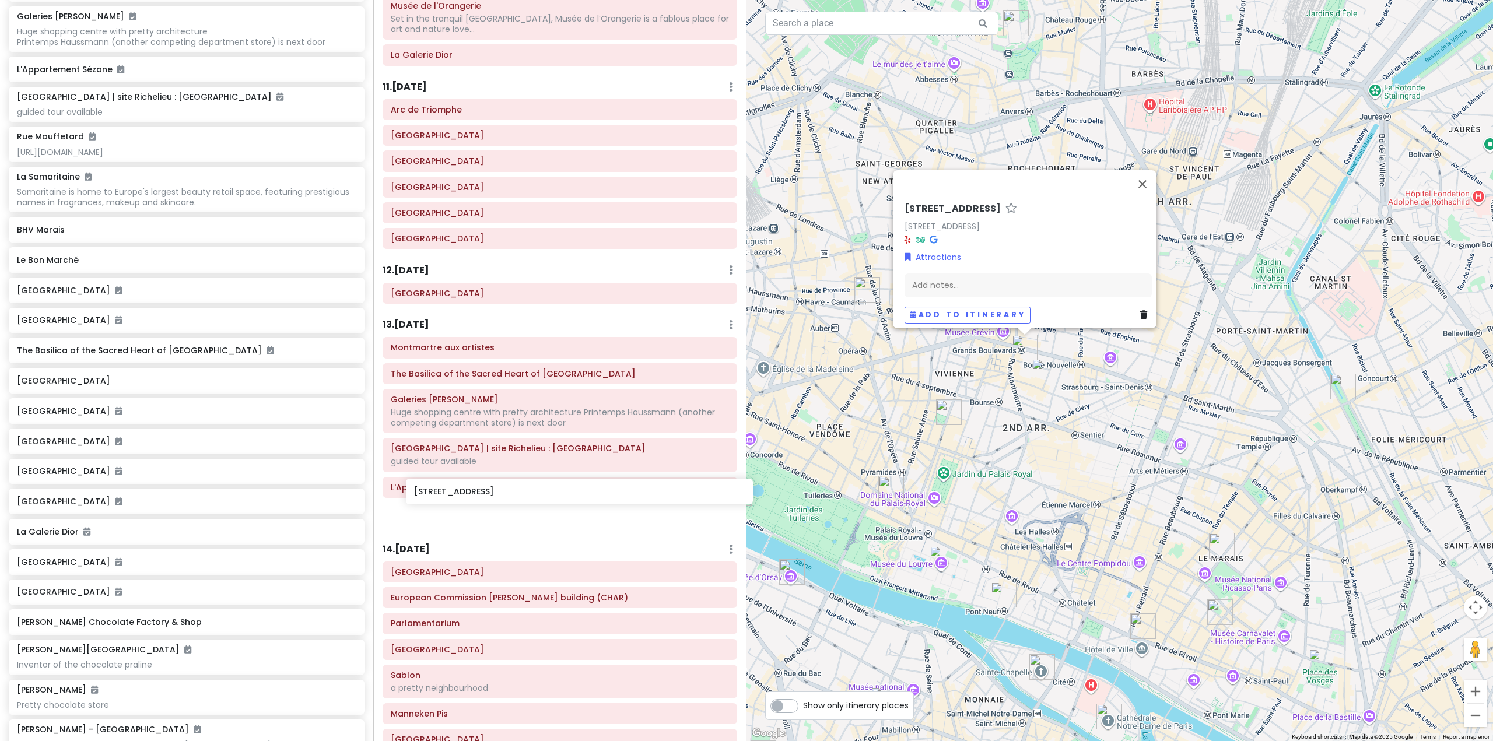
drag, startPoint x: 120, startPoint y: 132, endPoint x: 517, endPoint y: 496, distance: 538.2
click at [517, 496] on div "Europe 25 Private Change Dates Make a Copy Delete Trip Go Pro ⚡️ Give Feedback …" at bounding box center [746, 370] width 1493 height 741
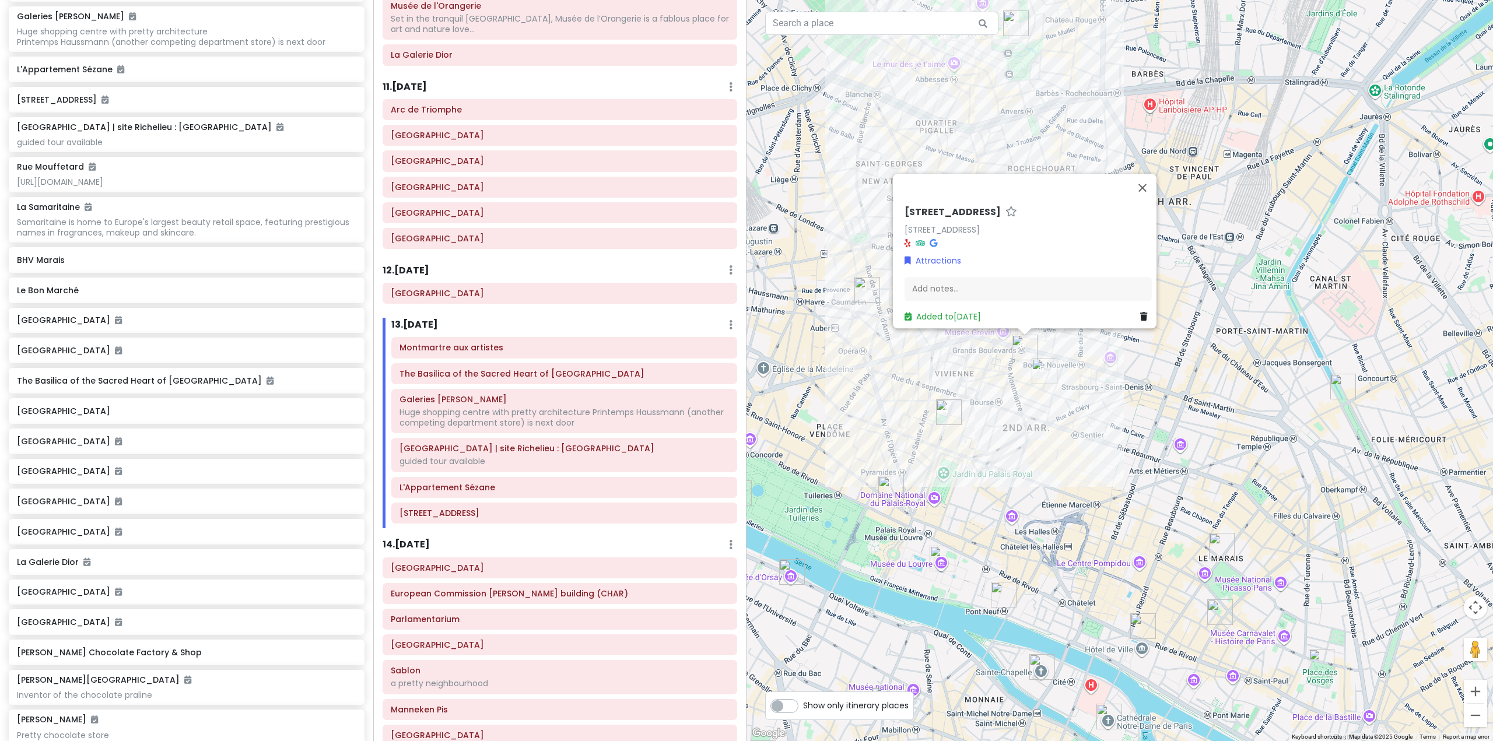
click at [1054, 458] on div "[STREET_ADDRESS] Attractions Add notes... Added to [DATE]" at bounding box center [1119, 370] width 746 height 741
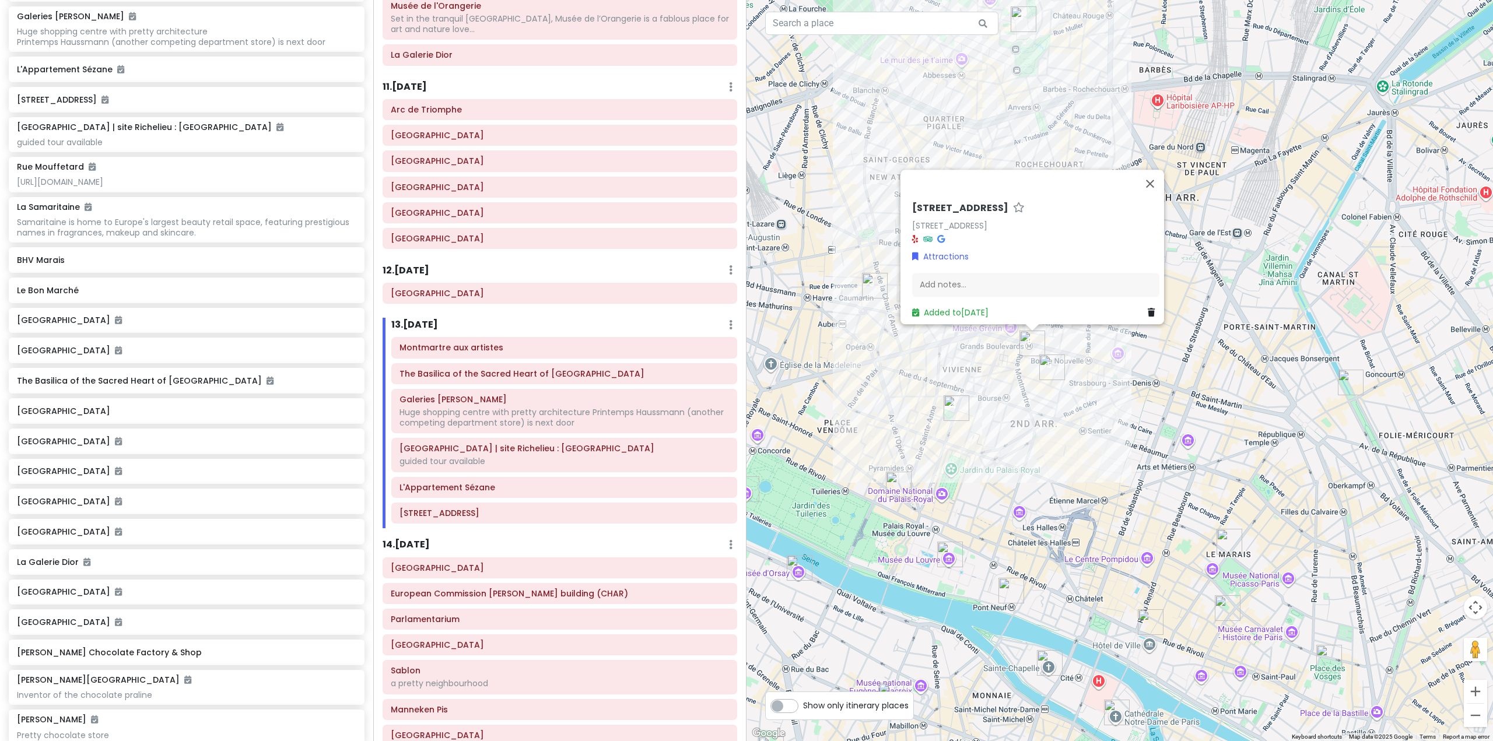
click at [1051, 456] on div "[STREET_ADDRESS] Attractions Add notes... Added to [DATE]" at bounding box center [1119, 370] width 746 height 741
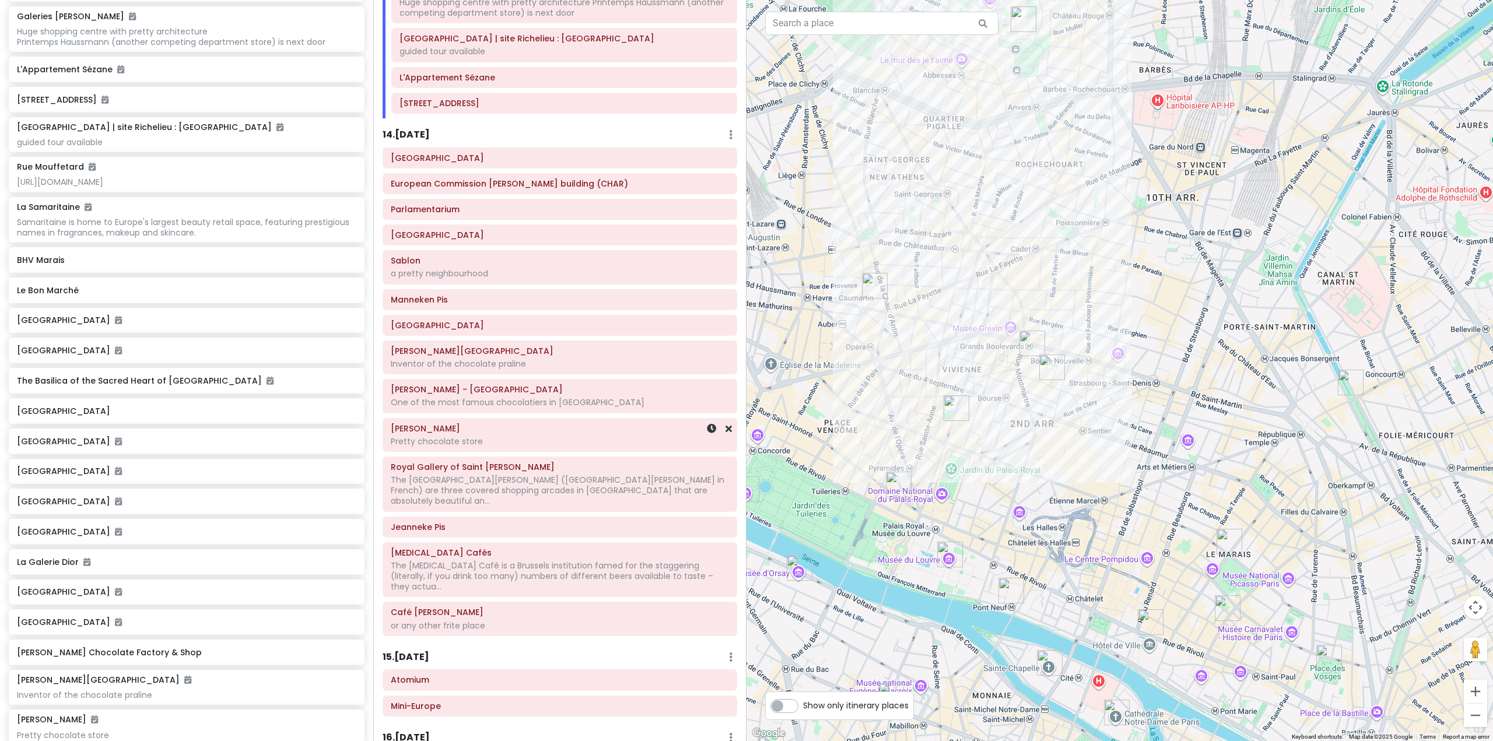
scroll to position [1913, 0]
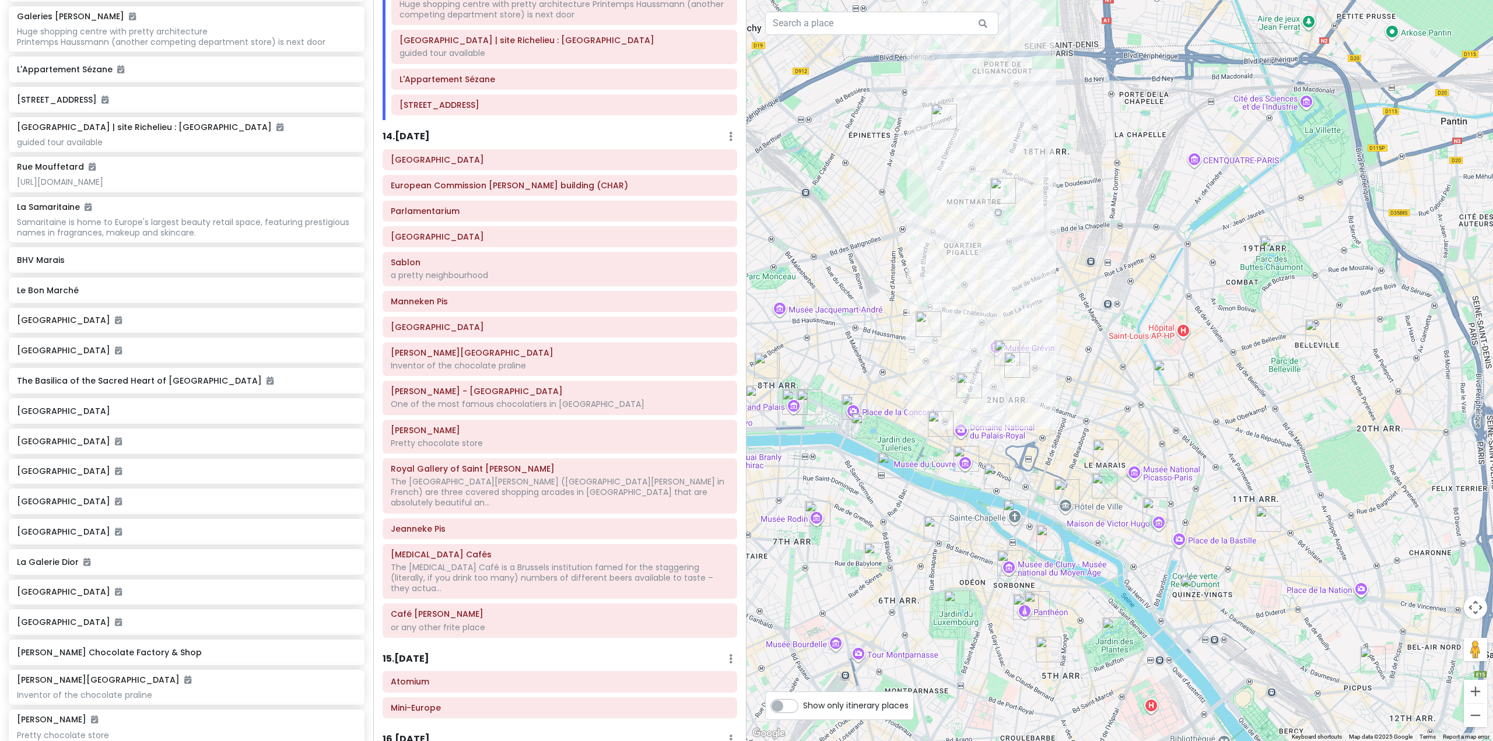
click at [422, 131] on h6 "14 . [DATE]" at bounding box center [406, 137] width 47 height 12
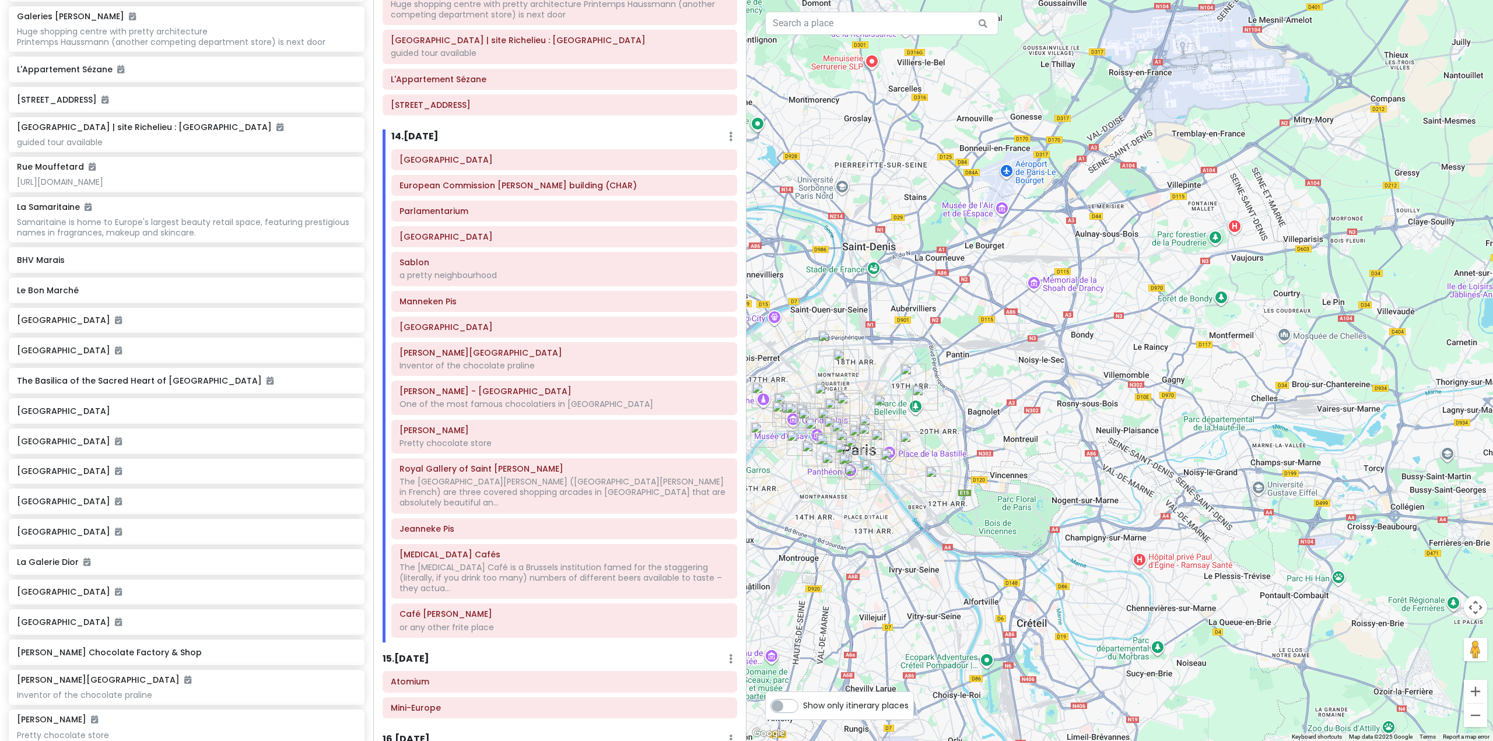
drag, startPoint x: 1080, startPoint y: 320, endPoint x: 927, endPoint y: 412, distance: 178.4
click at [927, 412] on div at bounding box center [1119, 370] width 746 height 741
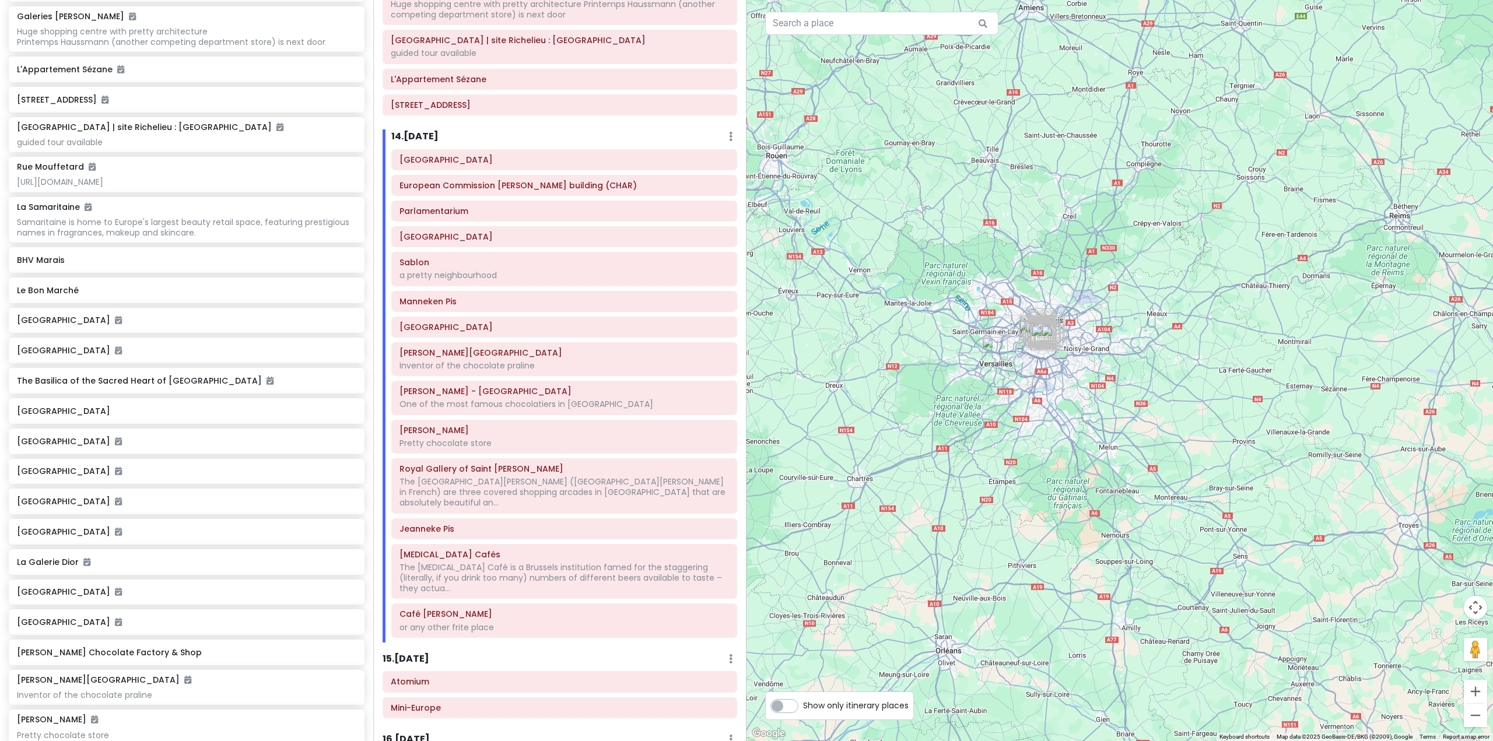
drag, startPoint x: 1076, startPoint y: 294, endPoint x: 1085, endPoint y: 383, distance: 89.6
click at [1084, 381] on div at bounding box center [1119, 370] width 746 height 741
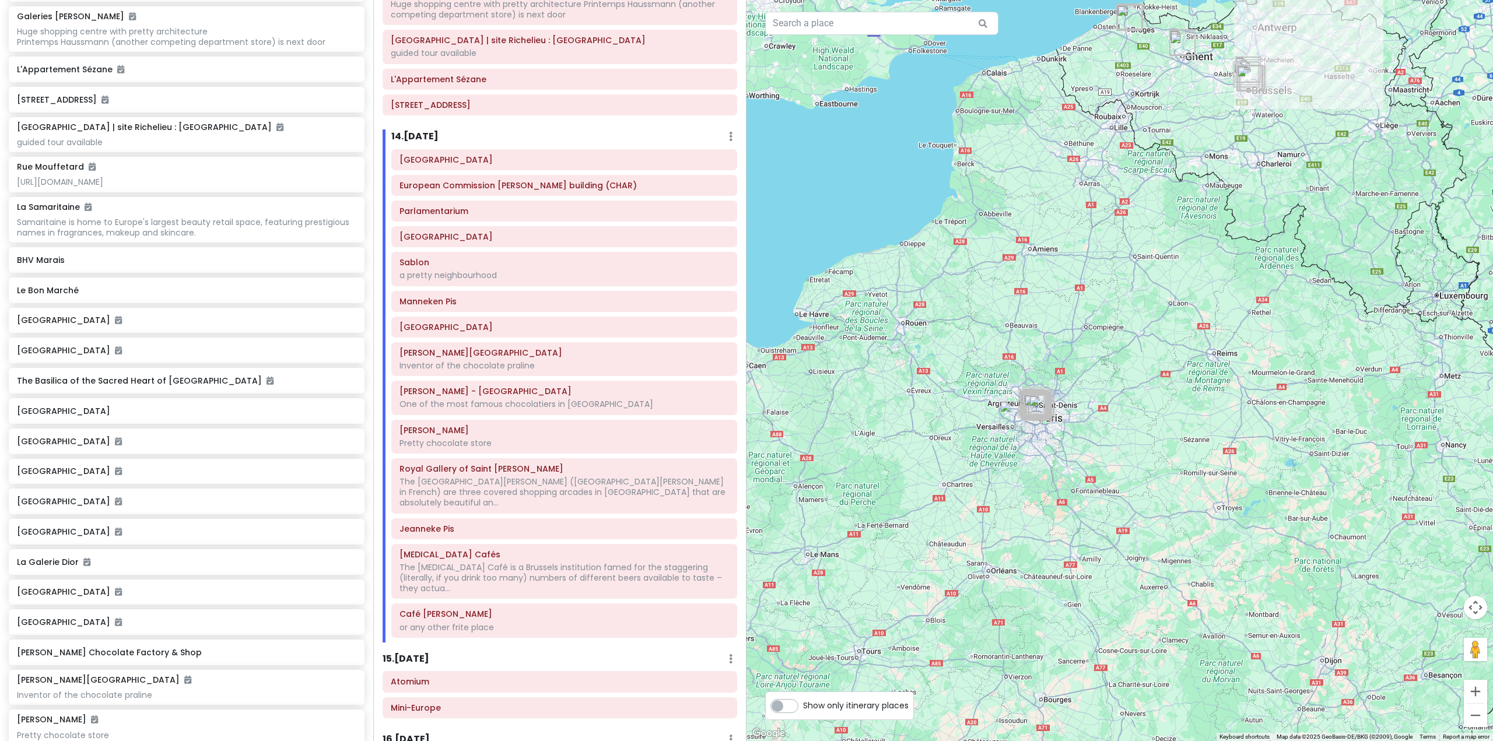
drag, startPoint x: 1037, startPoint y: 241, endPoint x: 942, endPoint y: 367, distance: 157.3
click at [943, 366] on div at bounding box center [1119, 370] width 746 height 741
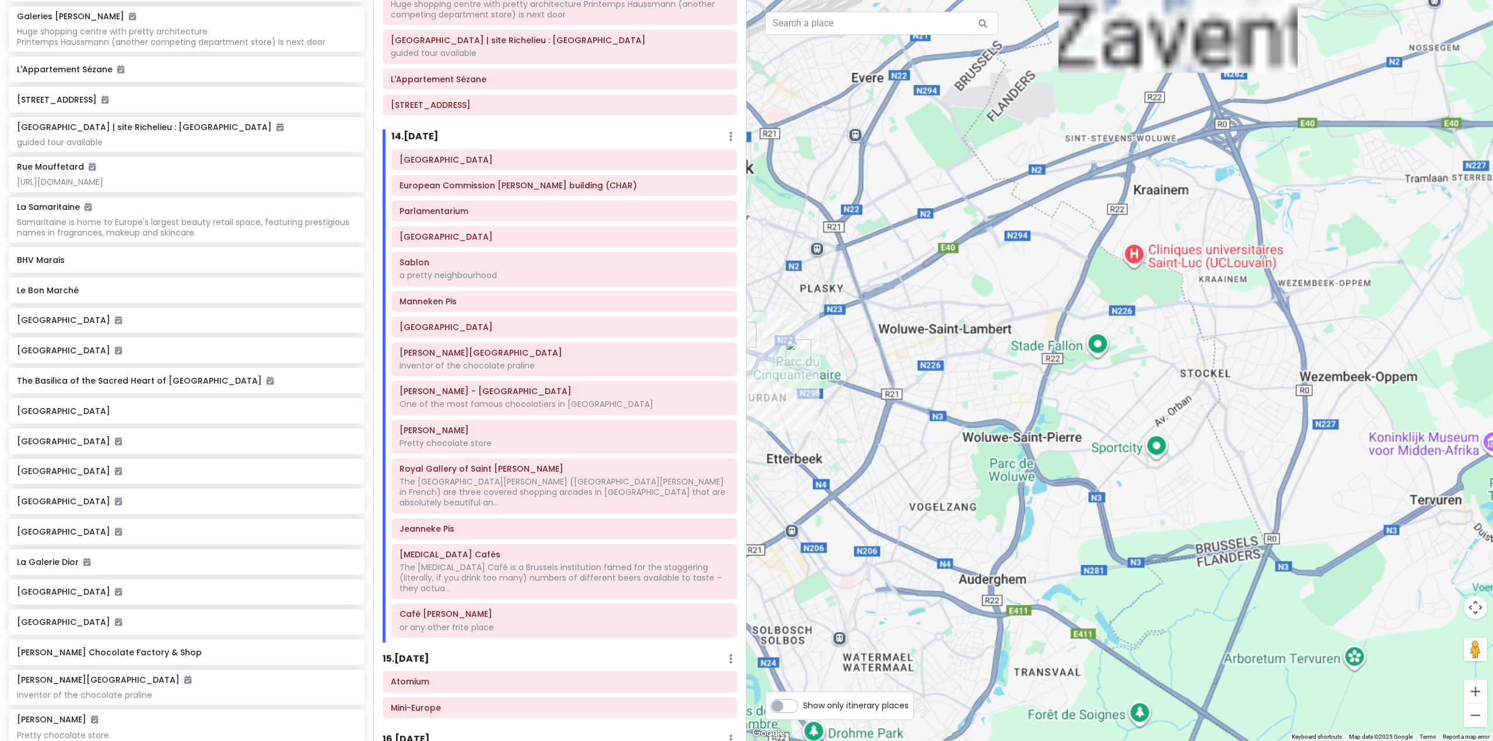
drag, startPoint x: 919, startPoint y: 289, endPoint x: 1100, endPoint y: 352, distance: 191.4
click at [1105, 353] on div at bounding box center [1119, 370] width 746 height 741
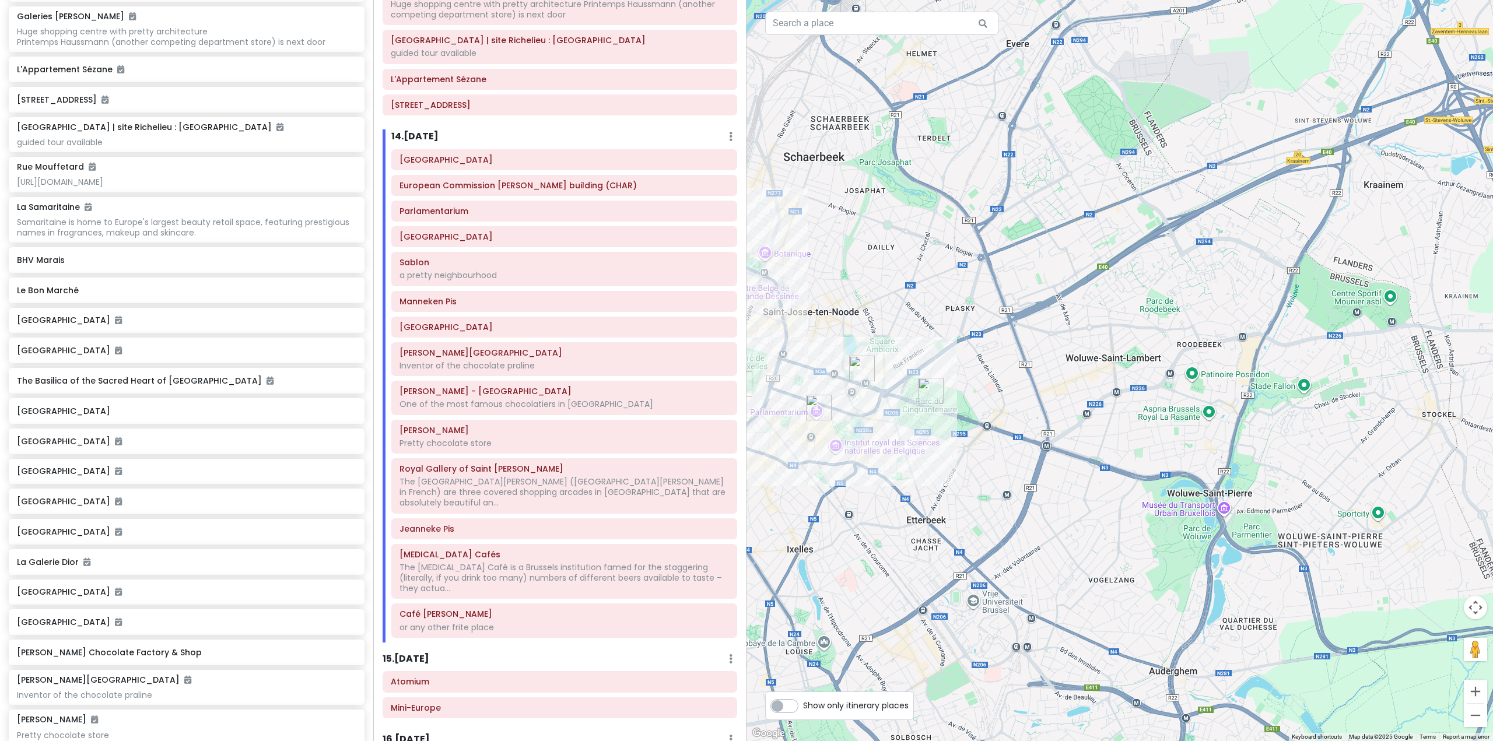
drag, startPoint x: 965, startPoint y: 338, endPoint x: 1166, endPoint y: 376, distance: 204.7
click at [1169, 377] on div at bounding box center [1119, 370] width 746 height 741
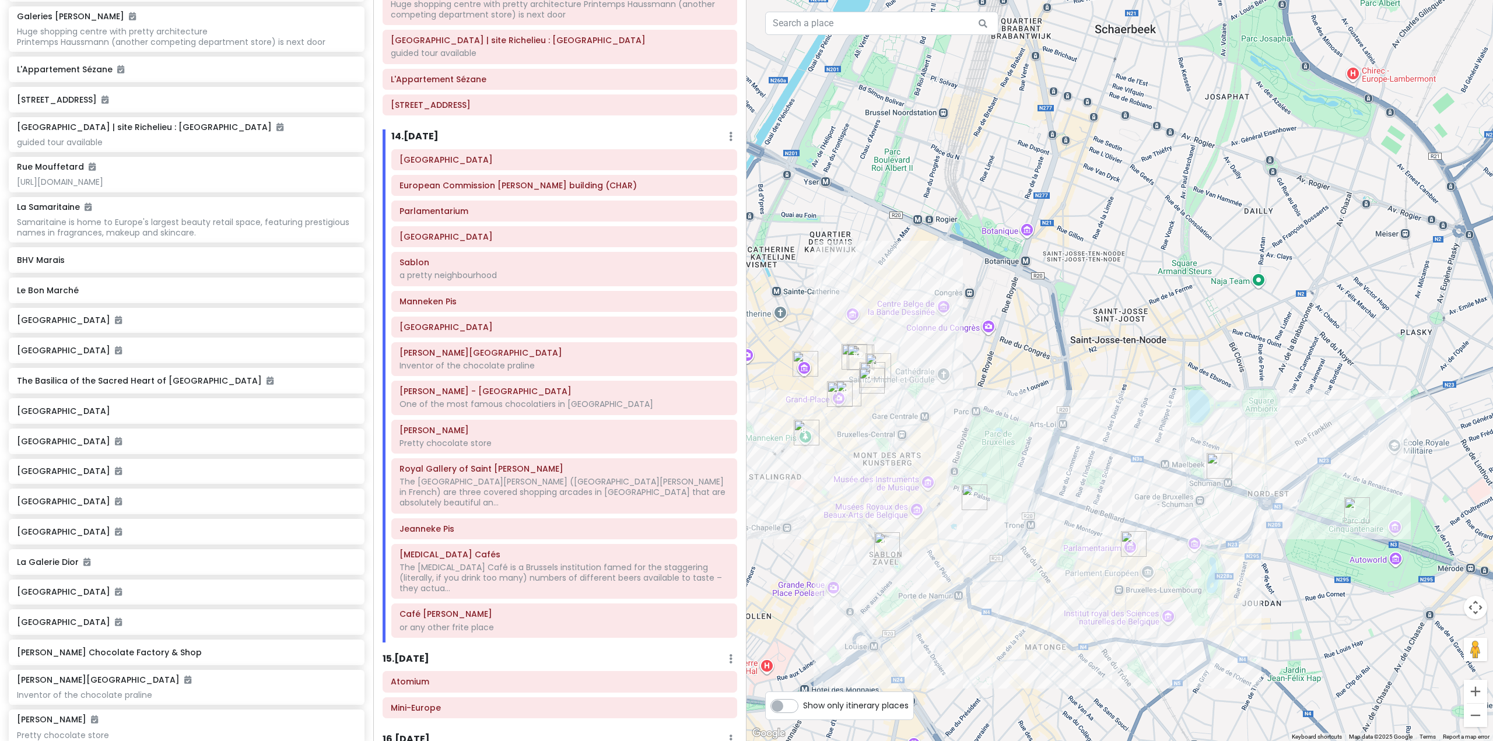
drag, startPoint x: 1033, startPoint y: 330, endPoint x: 1086, endPoint y: 321, distance: 53.2
click at [1086, 321] on div at bounding box center [1119, 370] width 746 height 741
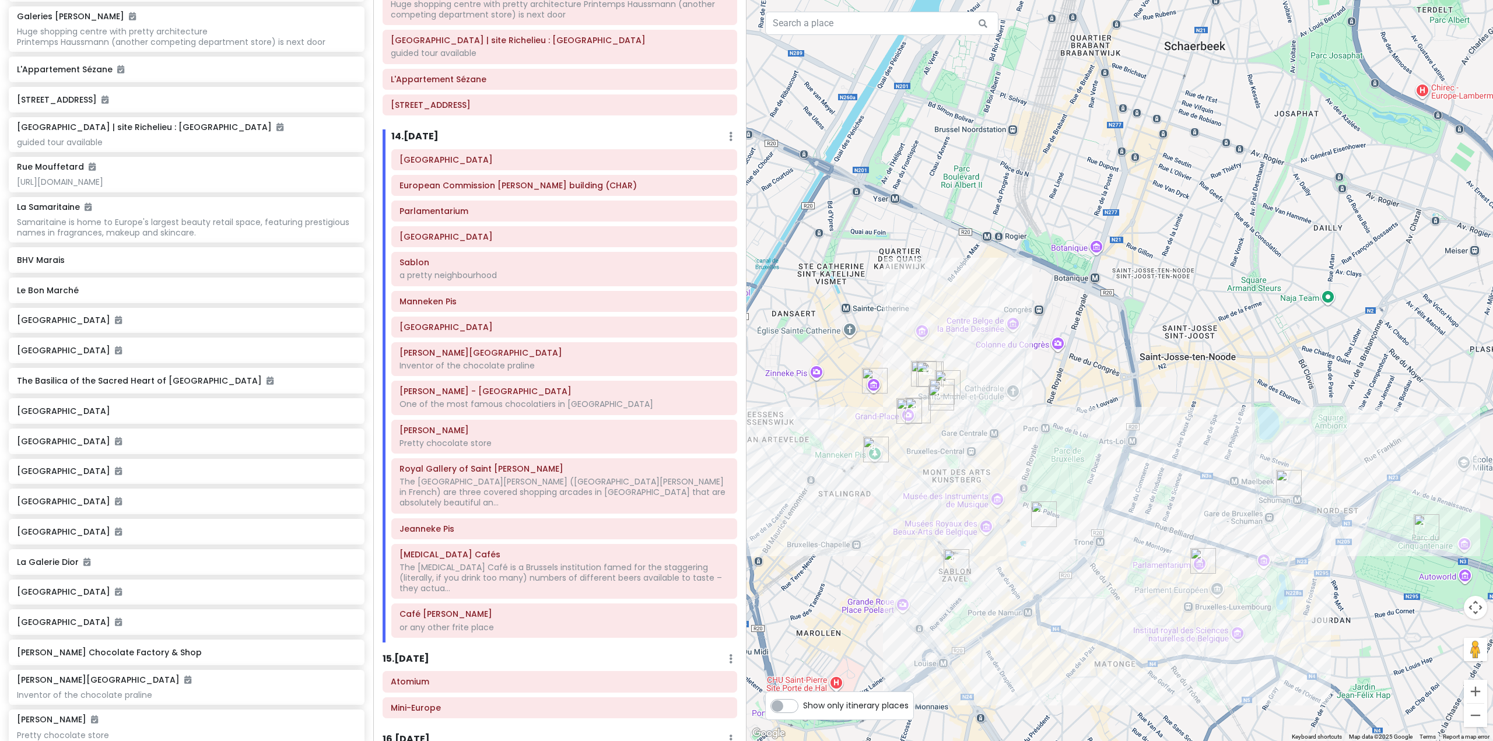
drag, startPoint x: 882, startPoint y: 433, endPoint x: 947, endPoint y: 443, distance: 66.0
click at [948, 448] on div at bounding box center [1119, 370] width 746 height 741
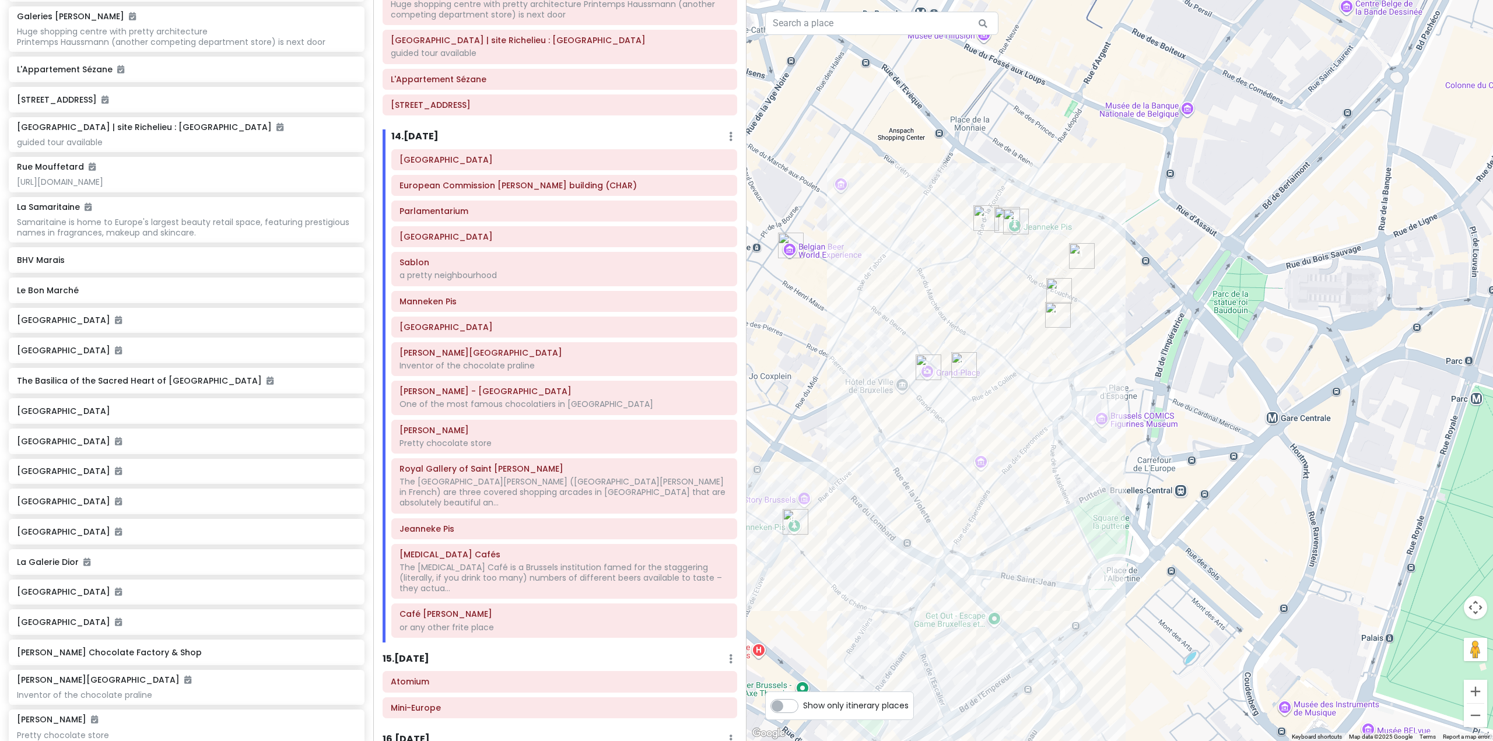
drag, startPoint x: 941, startPoint y: 405, endPoint x: 1063, endPoint y: 358, distance: 131.3
click at [1063, 358] on div at bounding box center [1119, 370] width 746 height 741
click at [475, 422] on div "[GEOGRAPHIC_DATA] European Commission [GEOGRAPHIC_DATA] (CHAR) Parlamentarium […" at bounding box center [564, 395] width 363 height 493
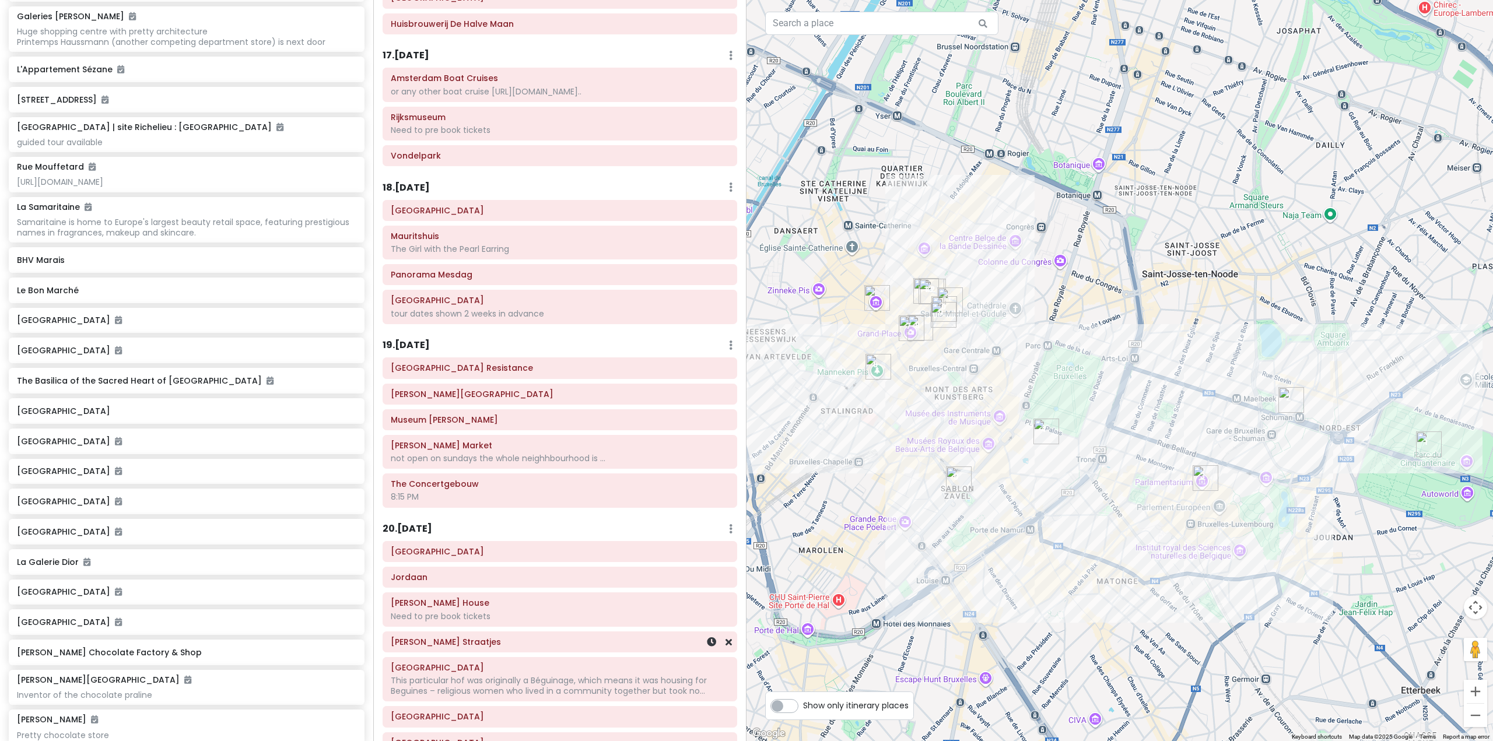
scroll to position [3291, 0]
